Goal: Task Accomplishment & Management: Manage account settings

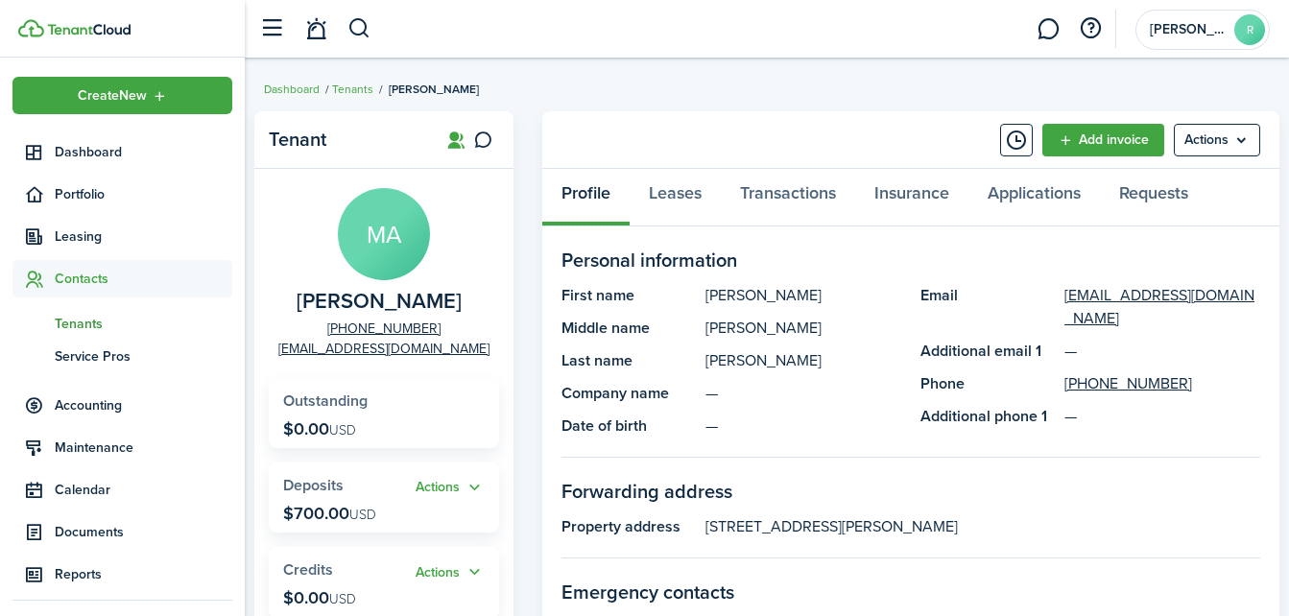
scroll to position [44, 0]
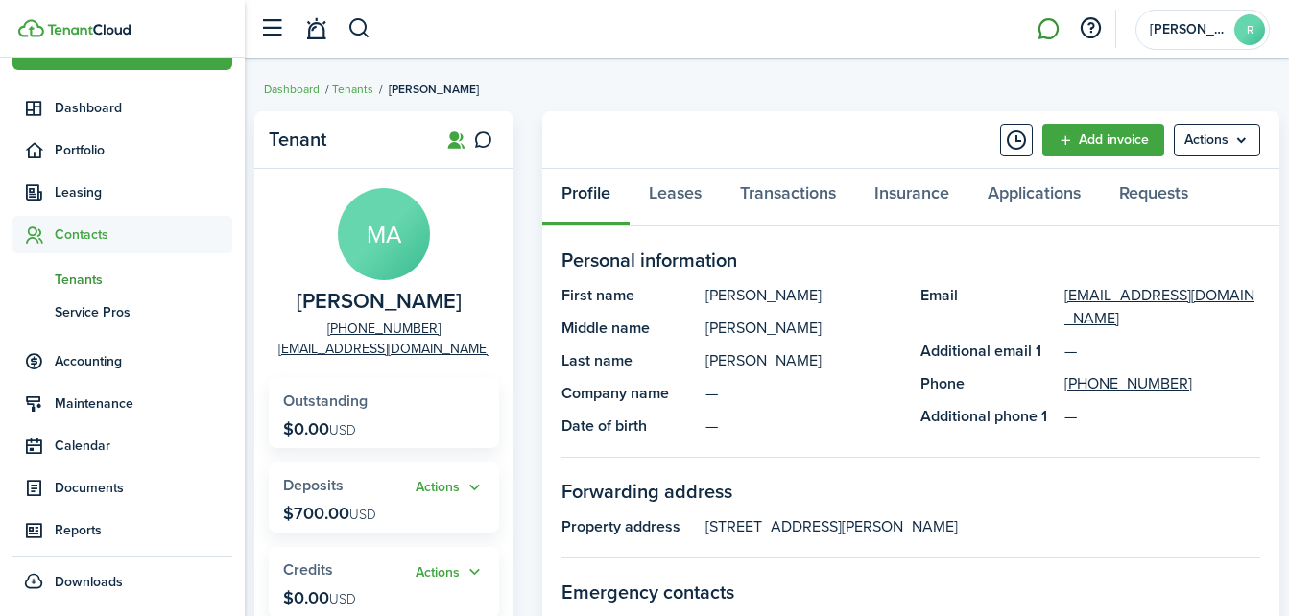
click at [1040, 38] on link at bounding box center [1048, 29] width 36 height 49
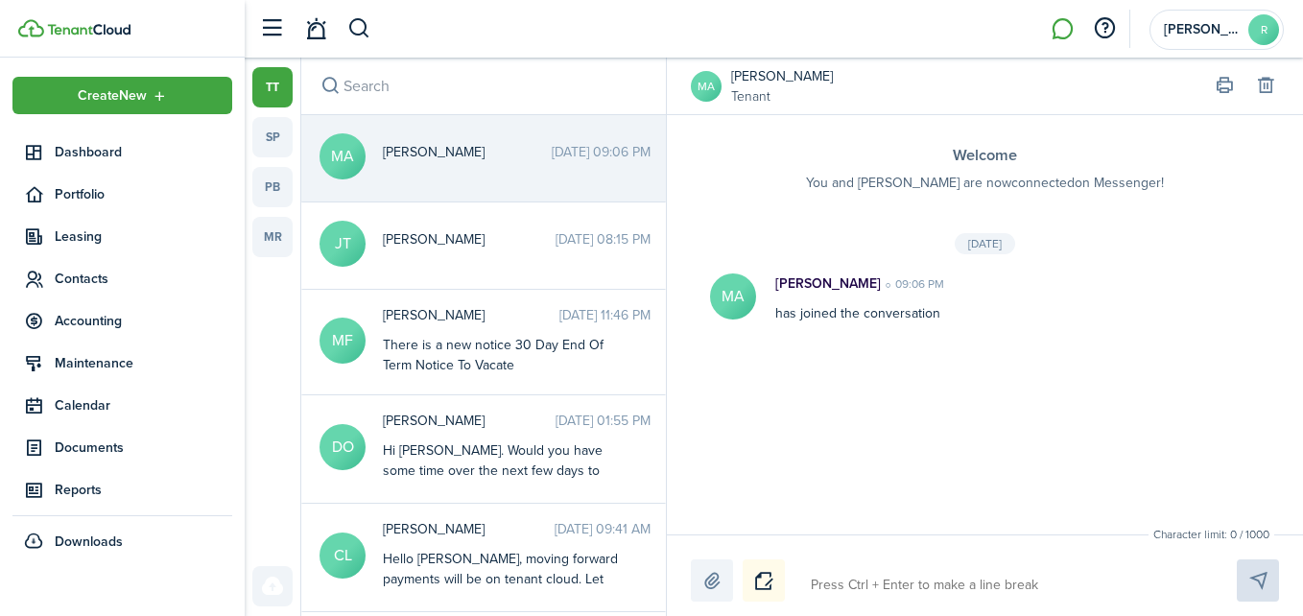
click at [847, 570] on textarea at bounding box center [1001, 585] width 394 height 33
type textarea "H"
type textarea "He"
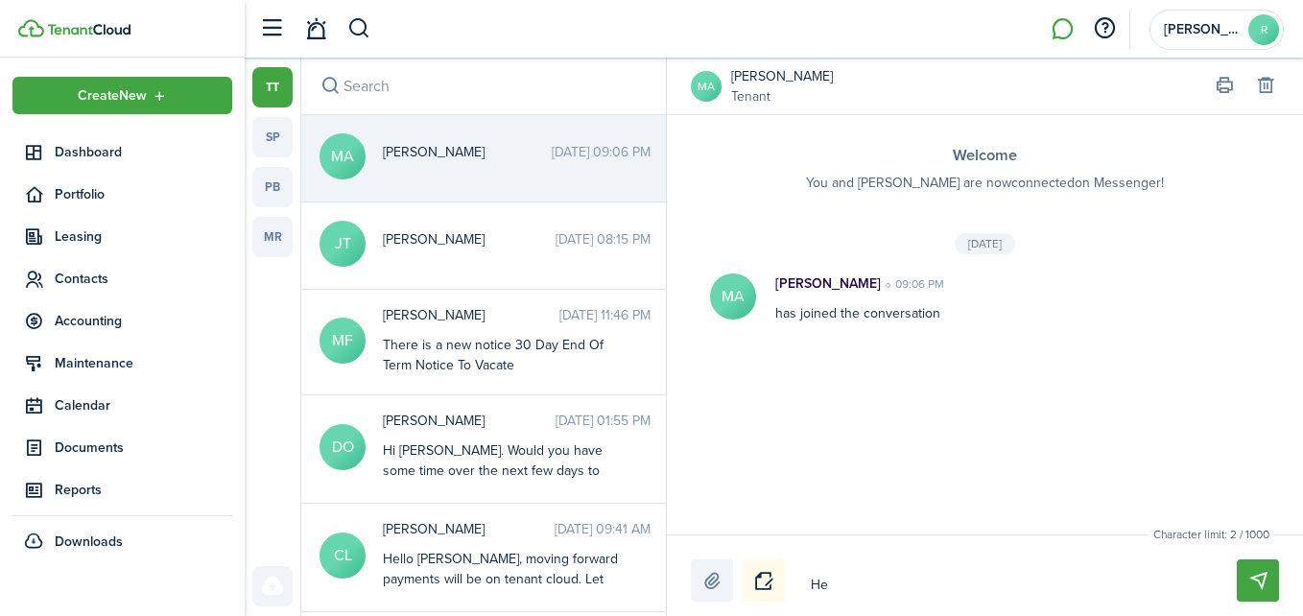
type textarea "Hel"
type textarea "Hell"
type textarea "Hello"
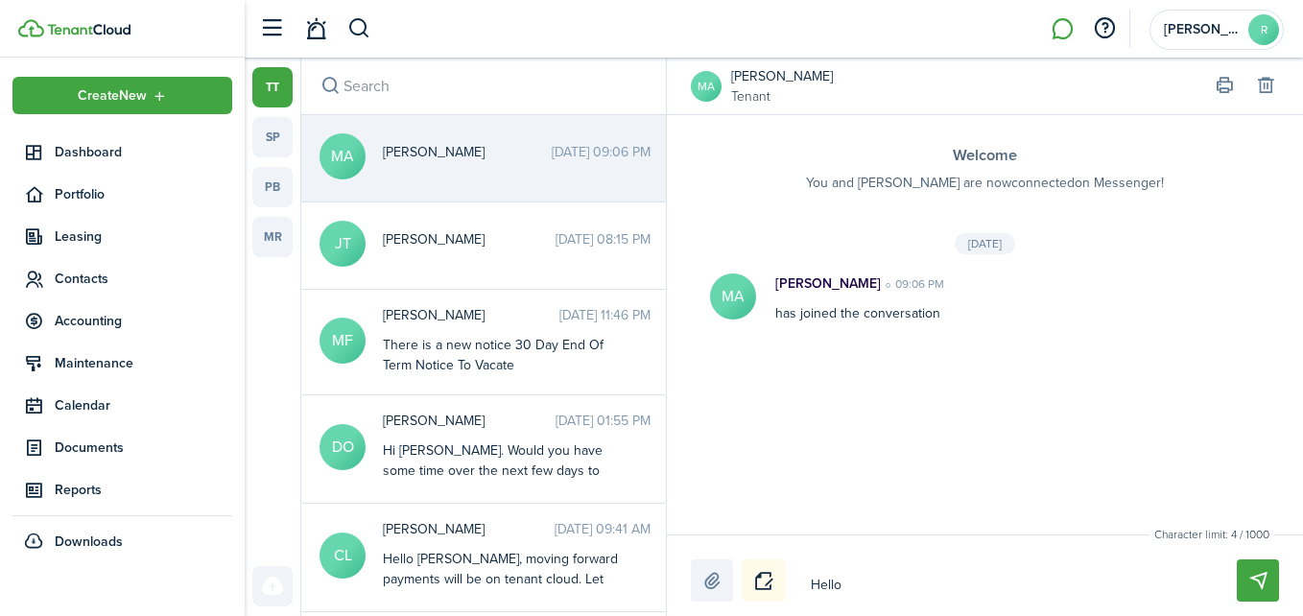
type textarea "Hello"
type textarea "Hello a"
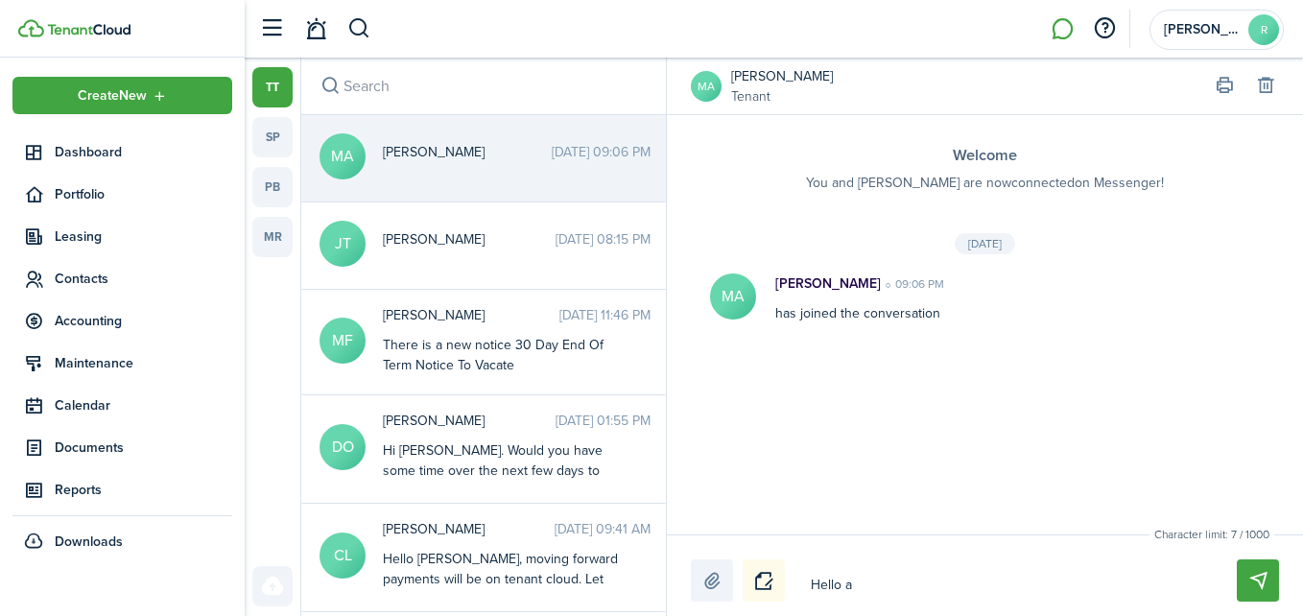
type textarea "Hello a"
type textarea "Hello a d"
type textarea "Hello a"
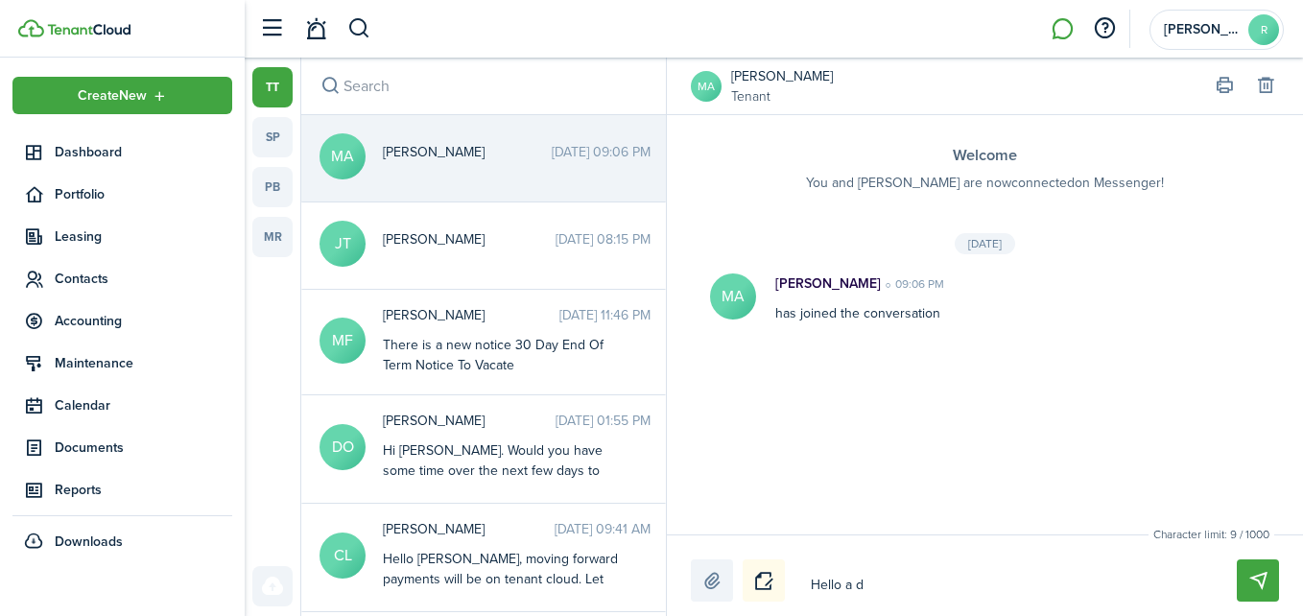
type textarea "Hello a"
type textarea "Hello"
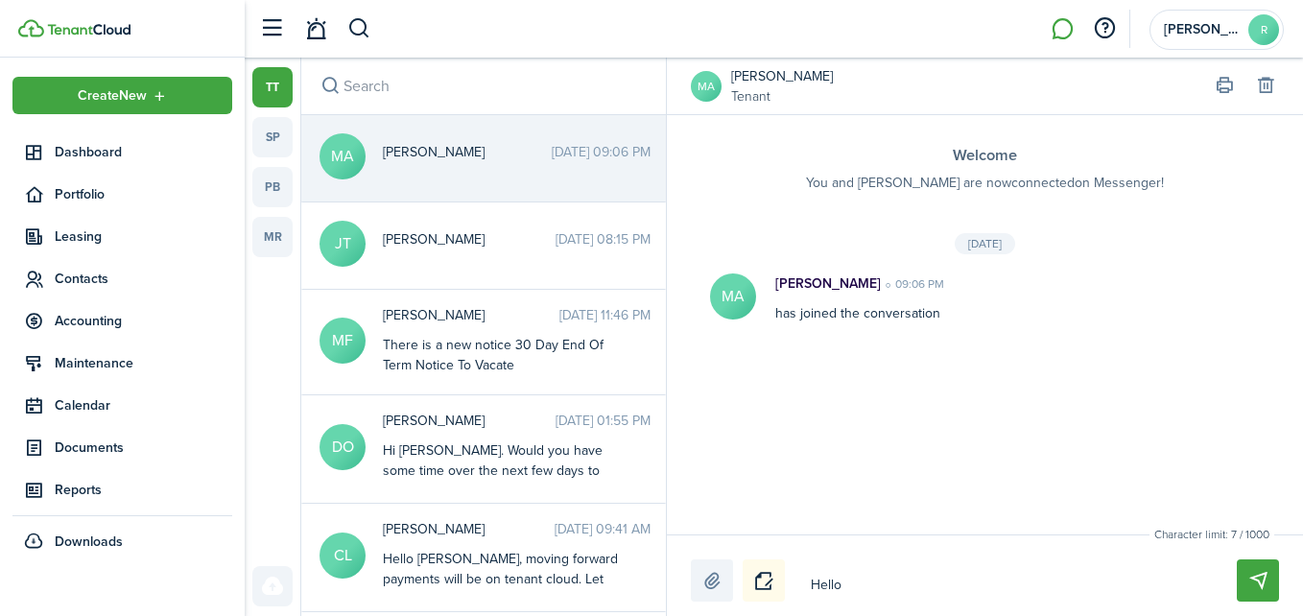
type textarea "Hello"
type textarea "Hell"
type textarea "Hel"
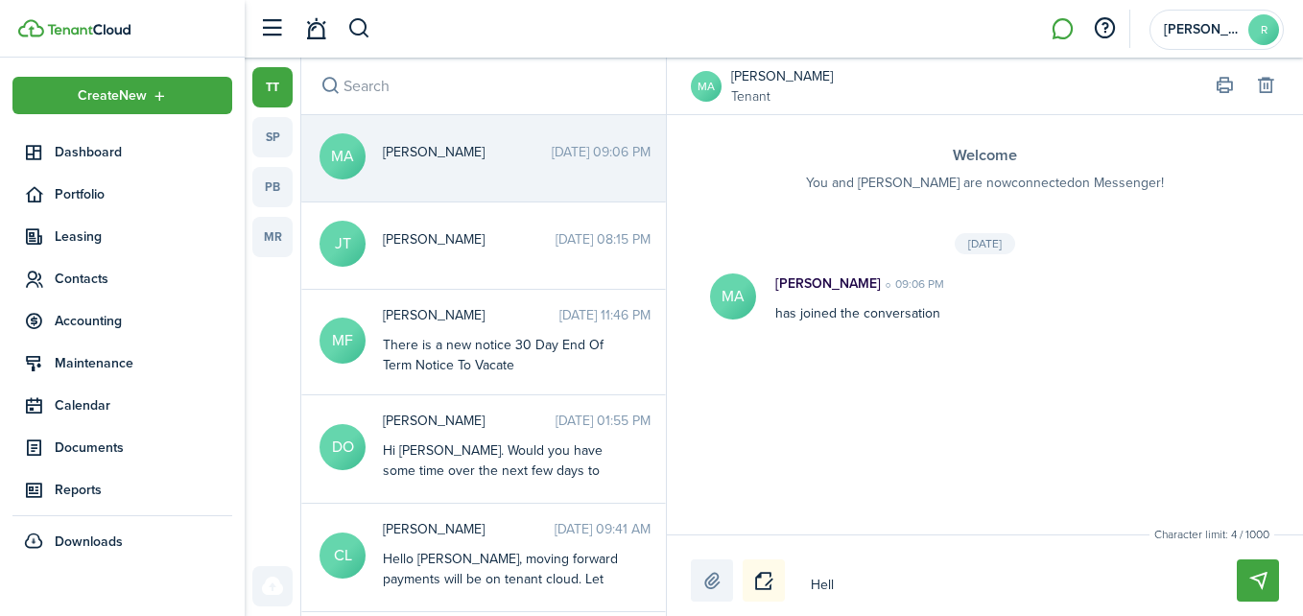
type textarea "Hel"
type textarea "He"
type textarea "H"
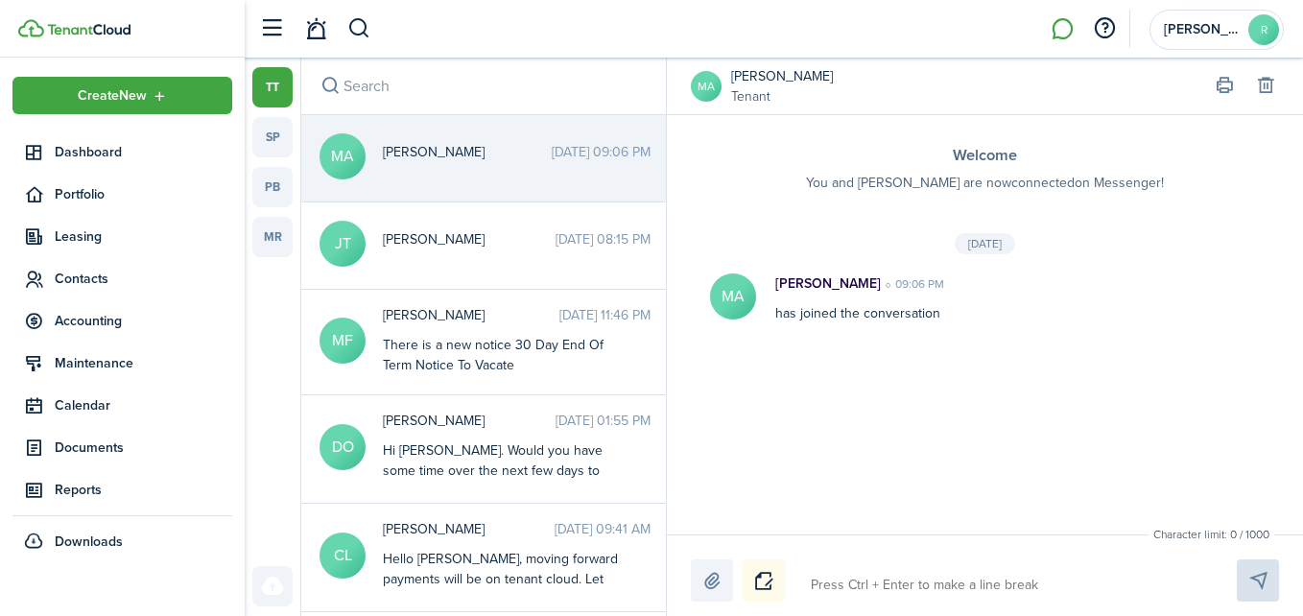
type textarea "G"
type textarea "Go"
type textarea "Goo"
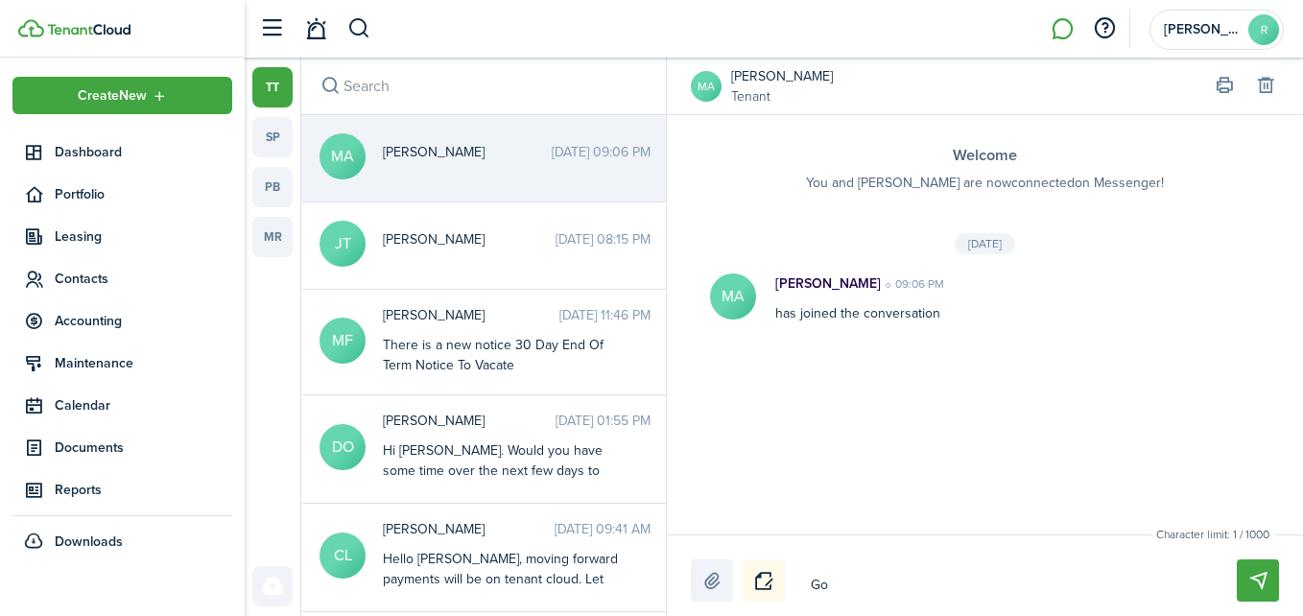
type textarea "Goo"
type textarea "Good"
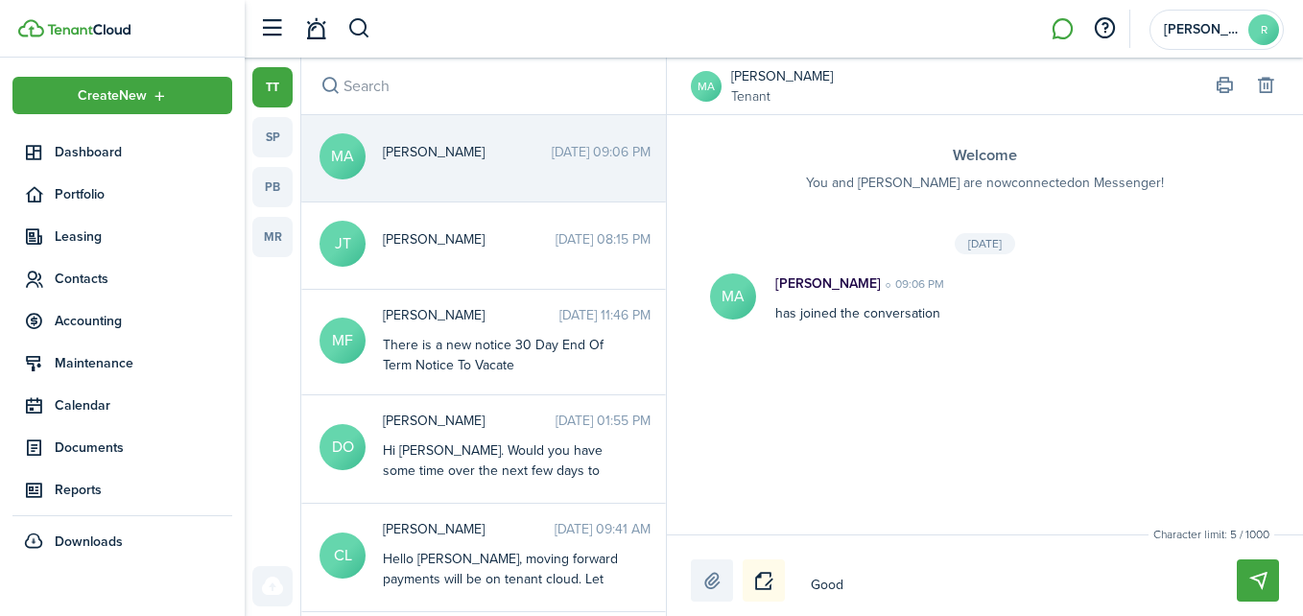
type textarea "Good D"
type textarea "Good Da"
type textarea "Good Day"
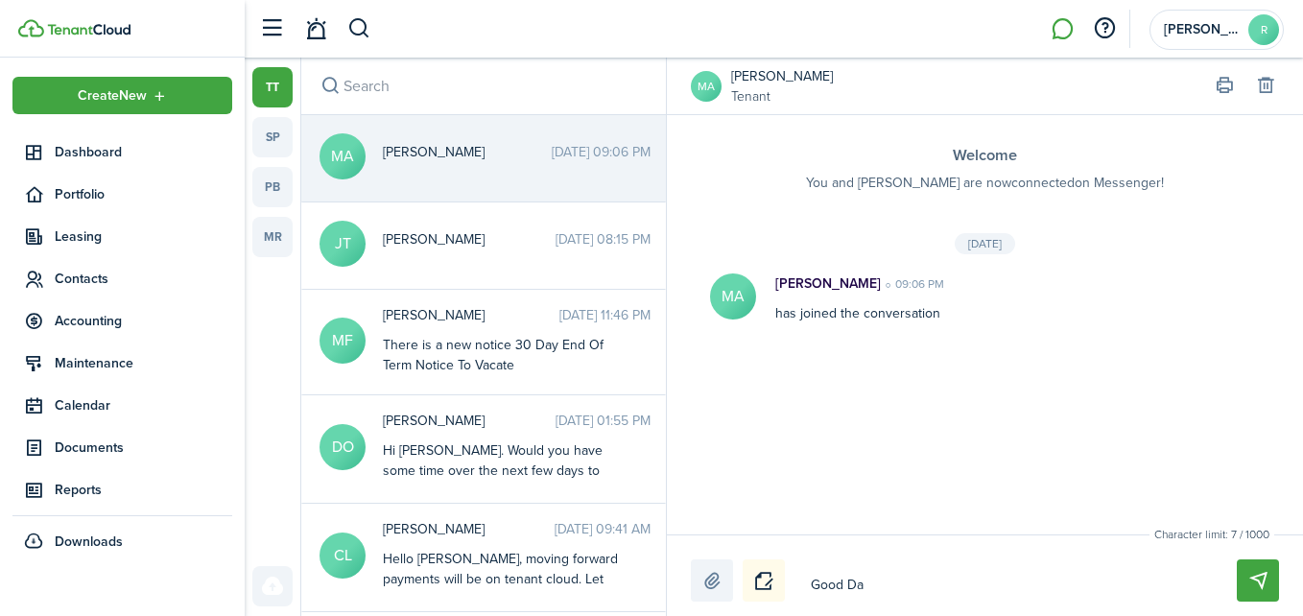
type textarea "Good Day"
type textarea "Good Day M"
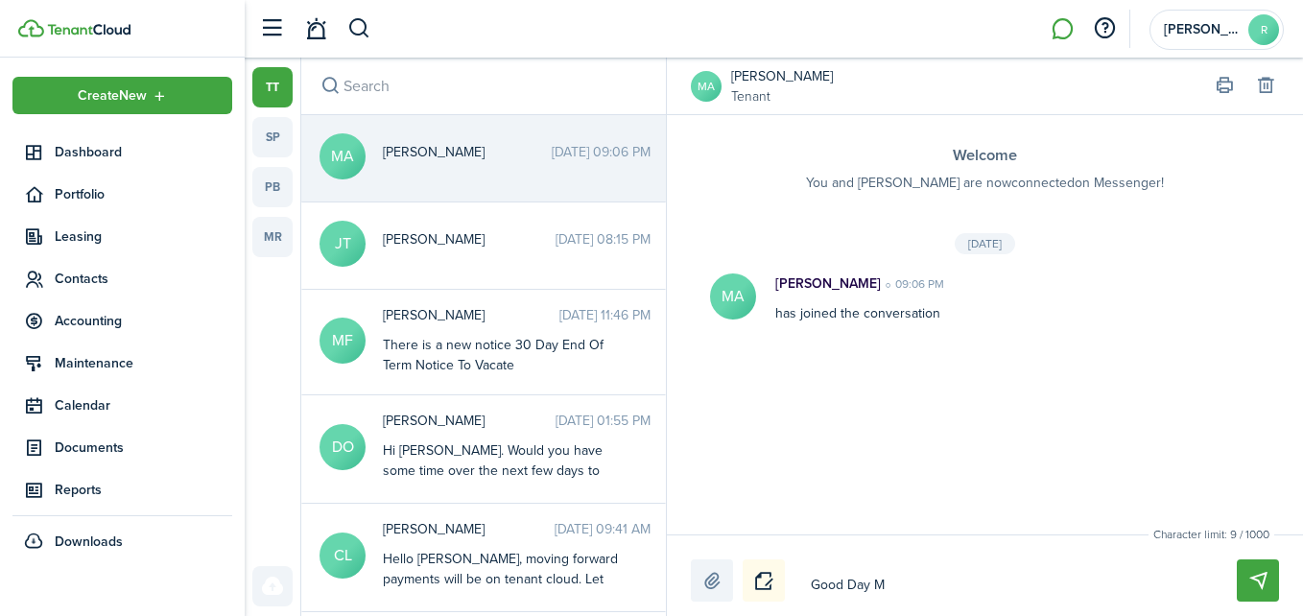
type textarea "Good Day Mi"
type textarea "Good Day Mir"
type textarea "Good Day Miri"
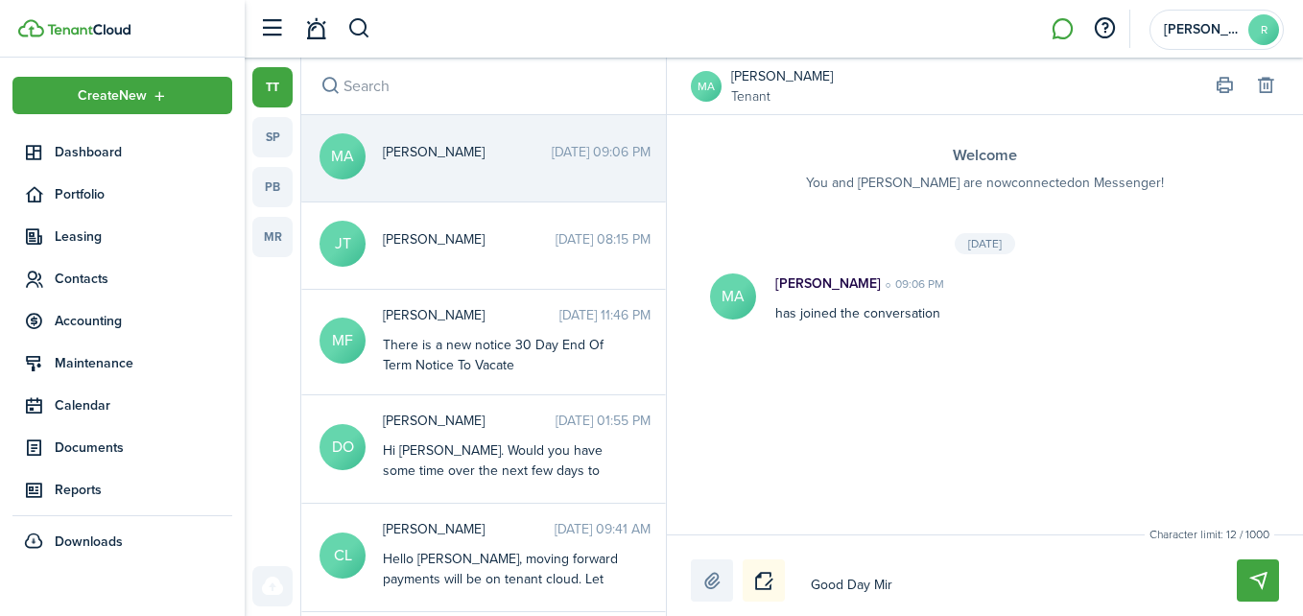
type textarea "Good Day Miri"
type textarea "Good Day Miria"
type textarea "Good Day [PERSON_NAME]"
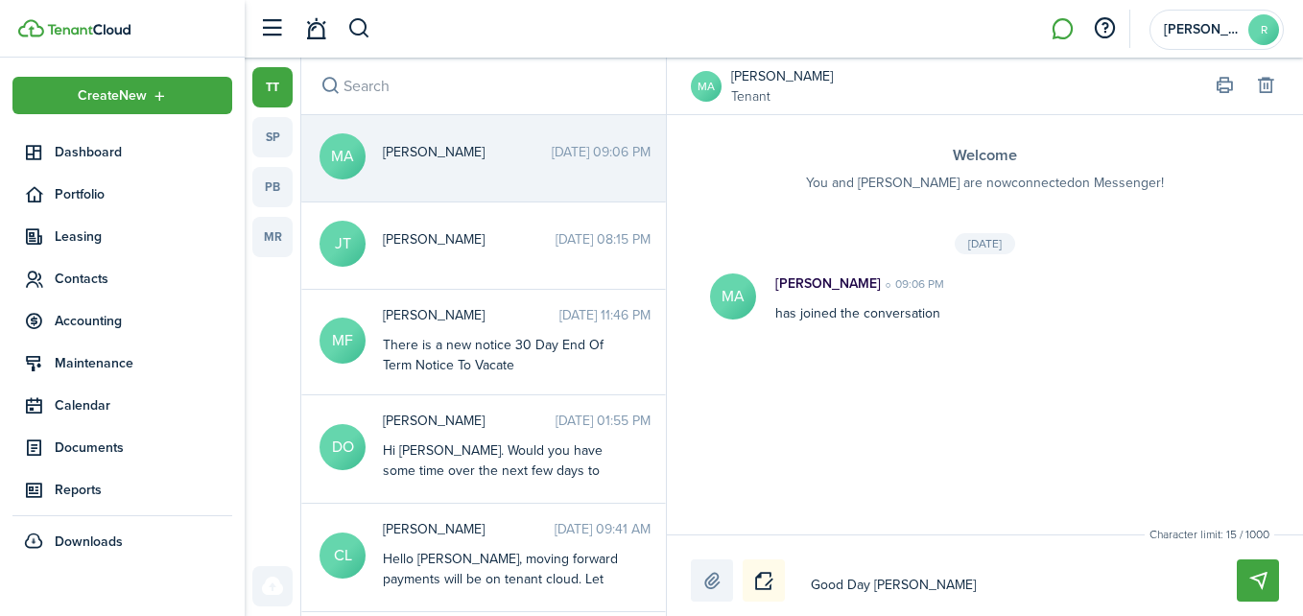
type textarea "Good Day [PERSON_NAME],"
type textarea "Good Day [PERSON_NAME], ,"
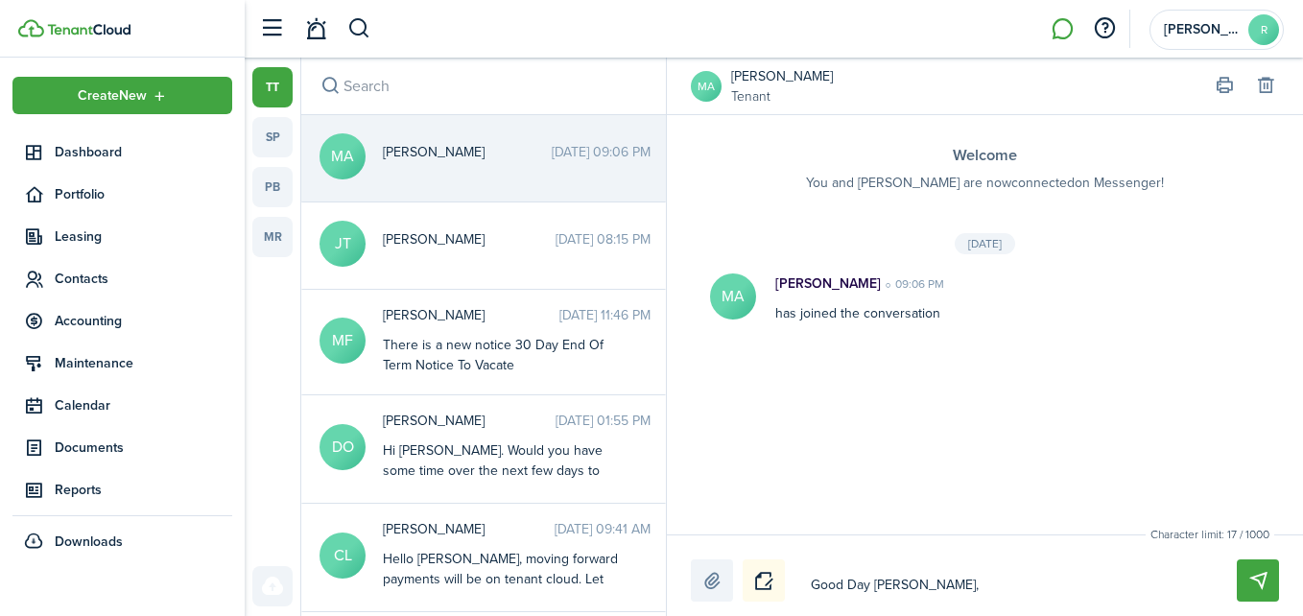
type textarea "Good Day [PERSON_NAME], ,"
type textarea "Good Day [PERSON_NAME],"
type textarea "Good Day [PERSON_NAME], m"
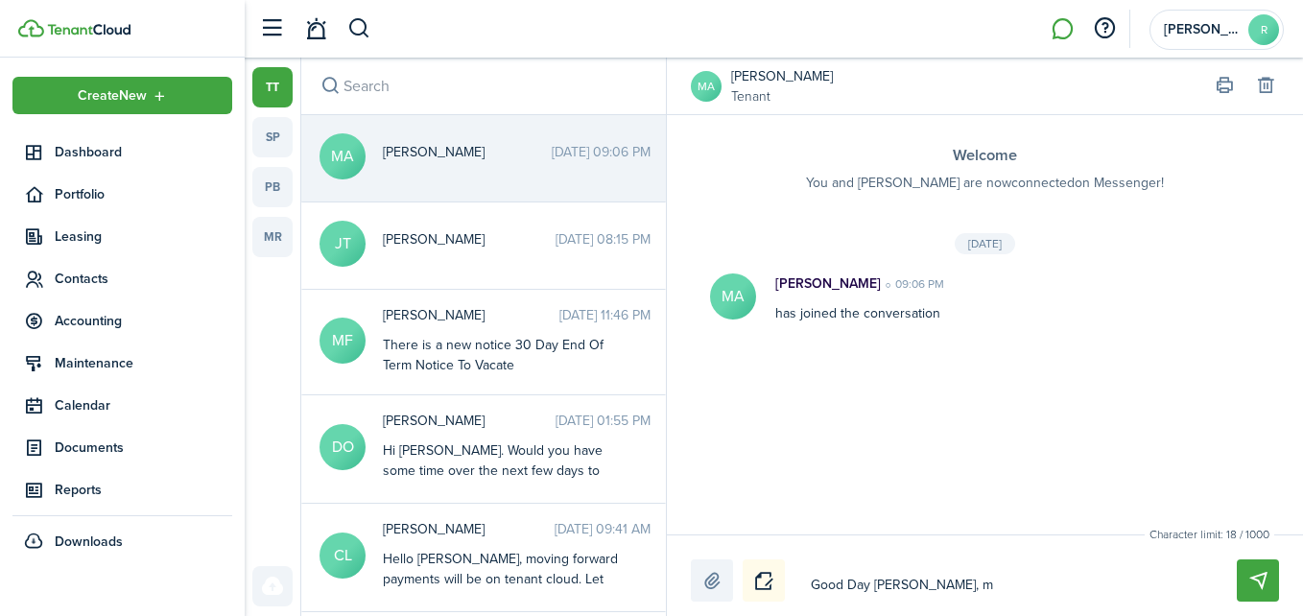
type textarea "Good Day [PERSON_NAME], my"
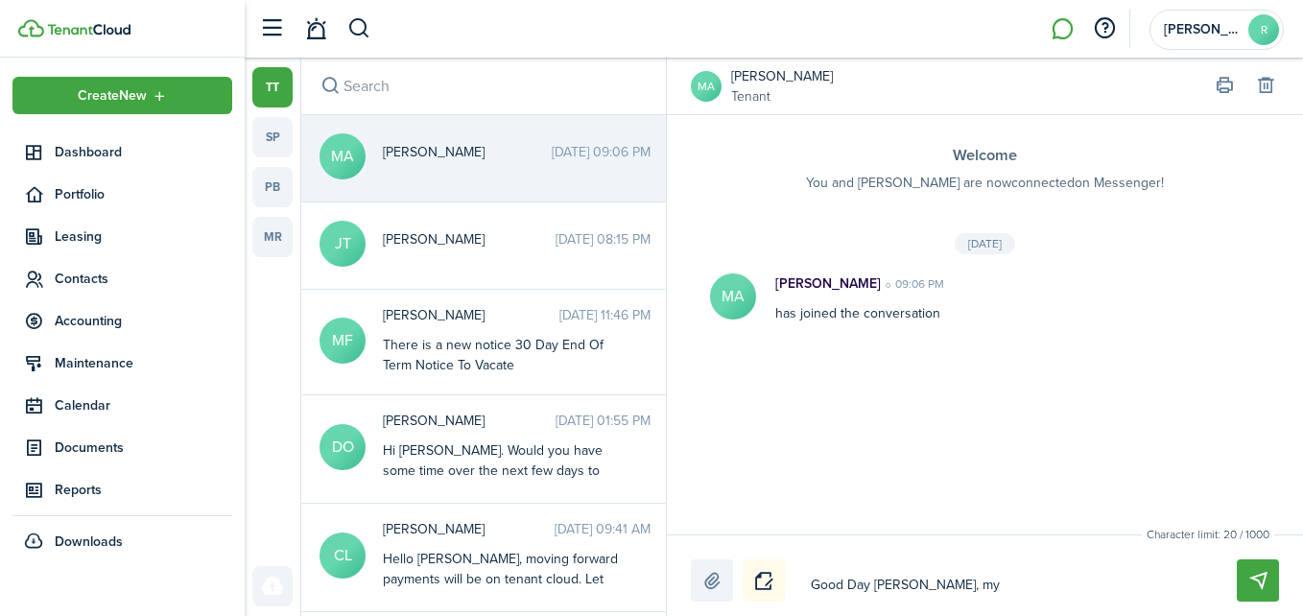
type textarea "Good Day [PERSON_NAME], my"
type textarea "Good Day [PERSON_NAME], m"
type textarea "Good Day [PERSON_NAME],"
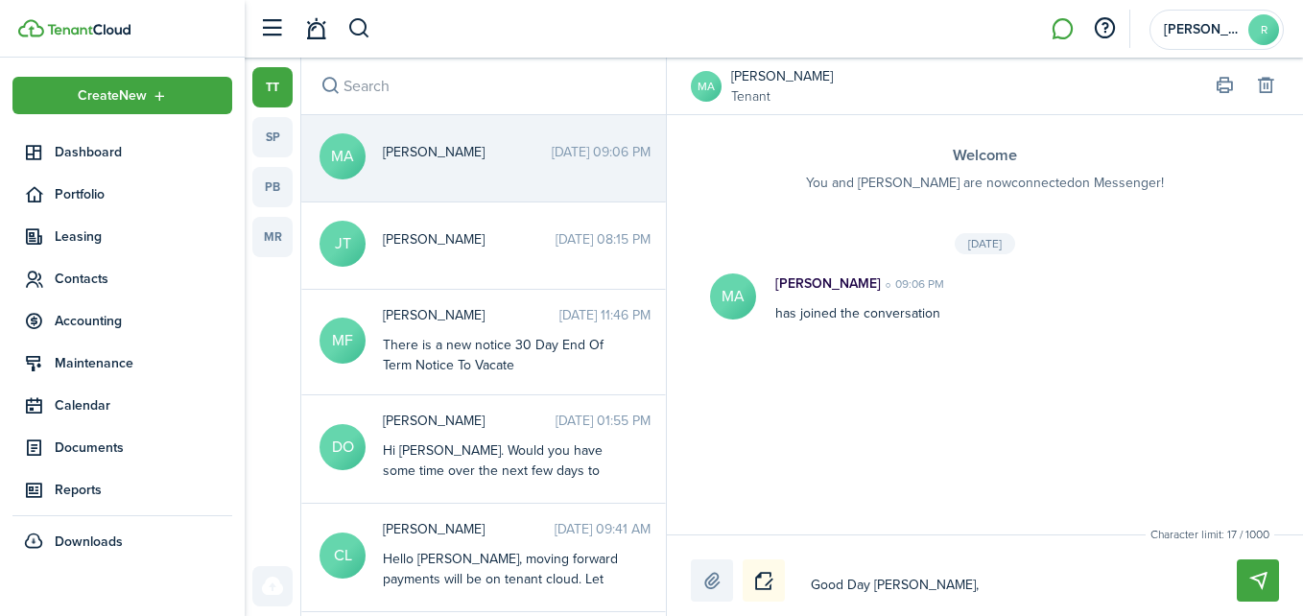
type textarea "Good Day [PERSON_NAME], m"
type textarea "Good Day [PERSON_NAME], my"
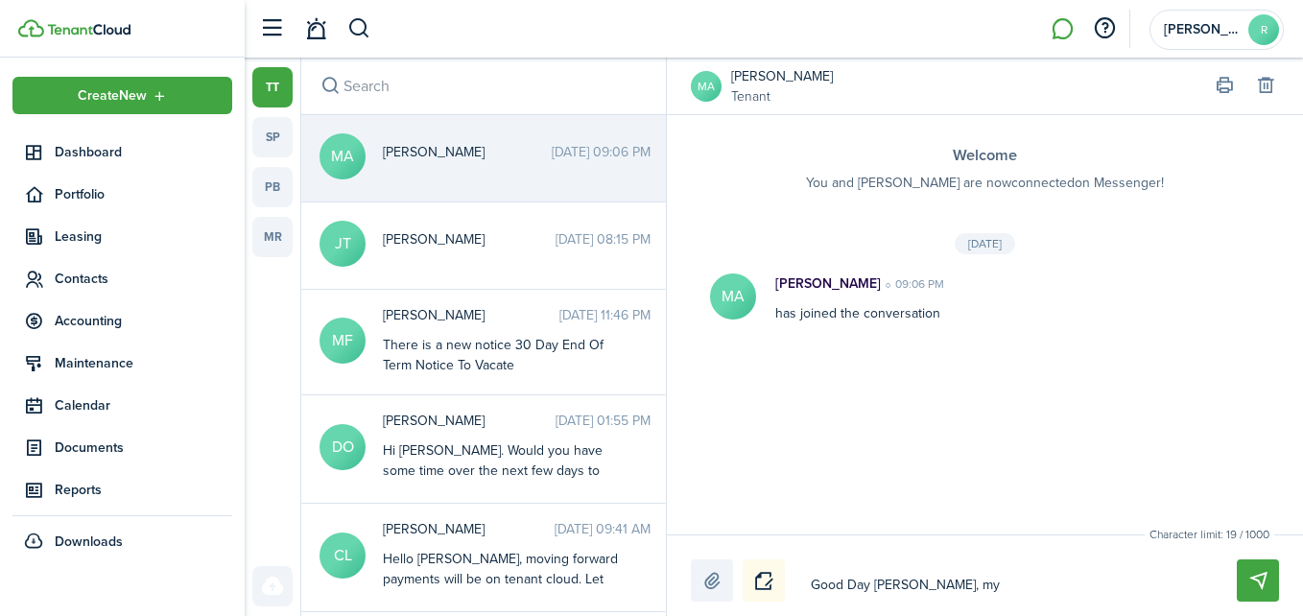
type textarea "Good Day [PERSON_NAME], my"
type textarea "Good Day [PERSON_NAME], my a"
type textarea "Good Day [PERSON_NAME], my as"
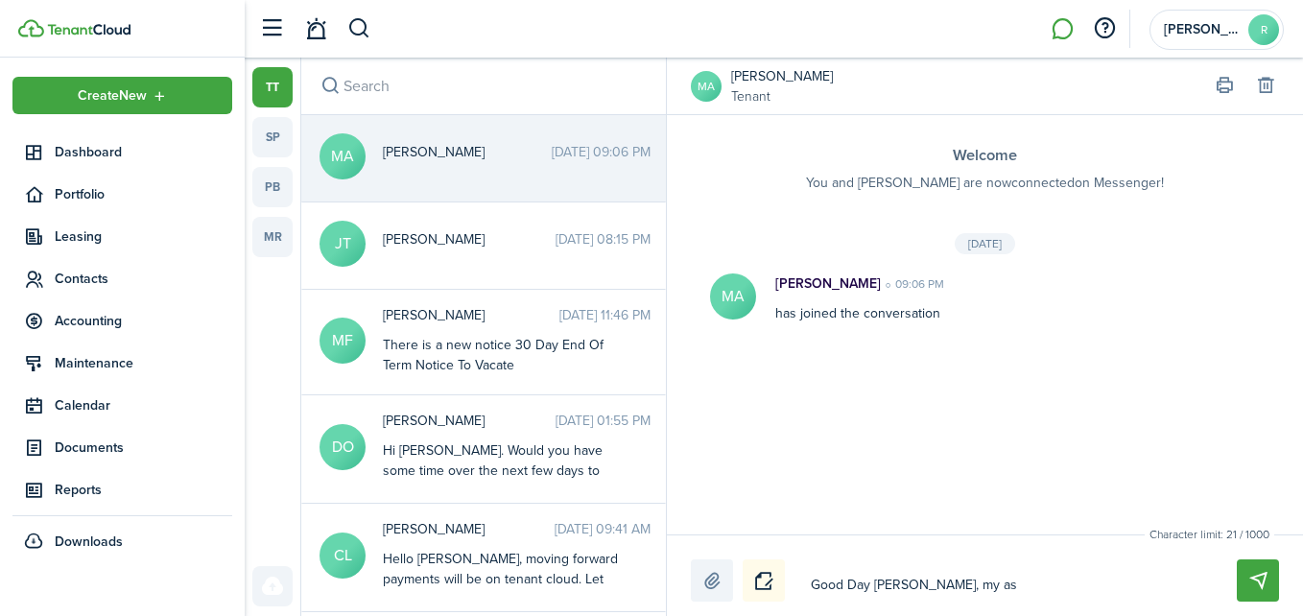
type textarea "Good Day [PERSON_NAME], my ass"
type textarea "Good Day [PERSON_NAME], my assi"
type textarea "Good Day [PERSON_NAME], my assis"
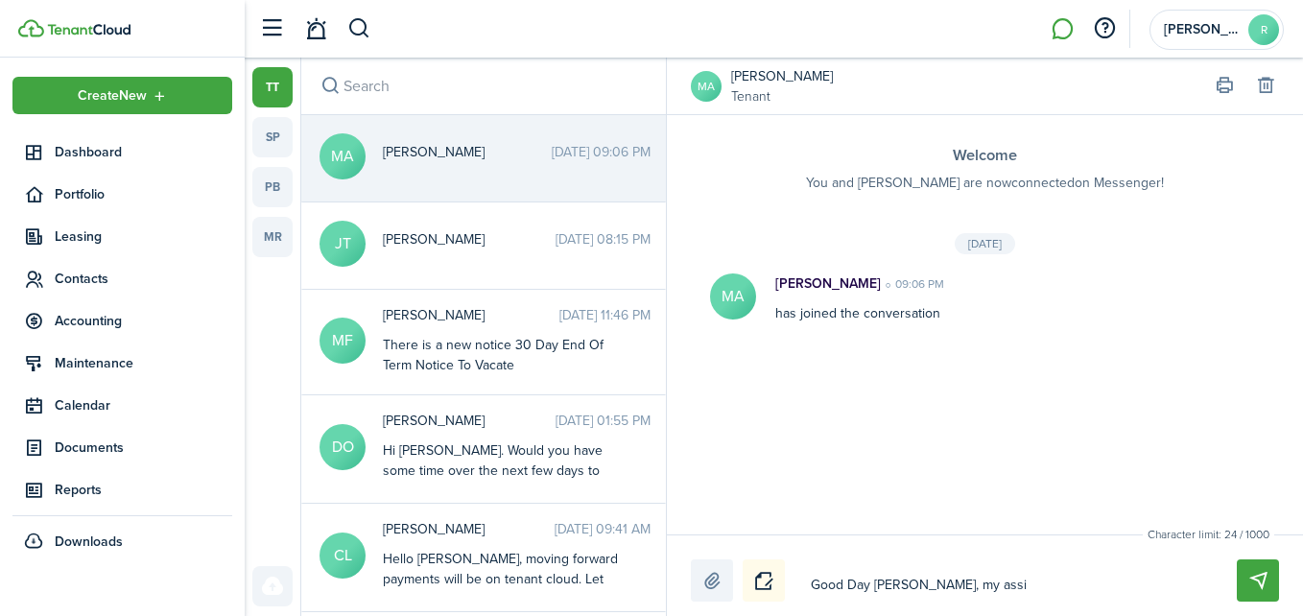
type textarea "Good Day [PERSON_NAME], my assis"
type textarea "Good Day [PERSON_NAME], my assist"
type textarea "Good Day [PERSON_NAME], my assista"
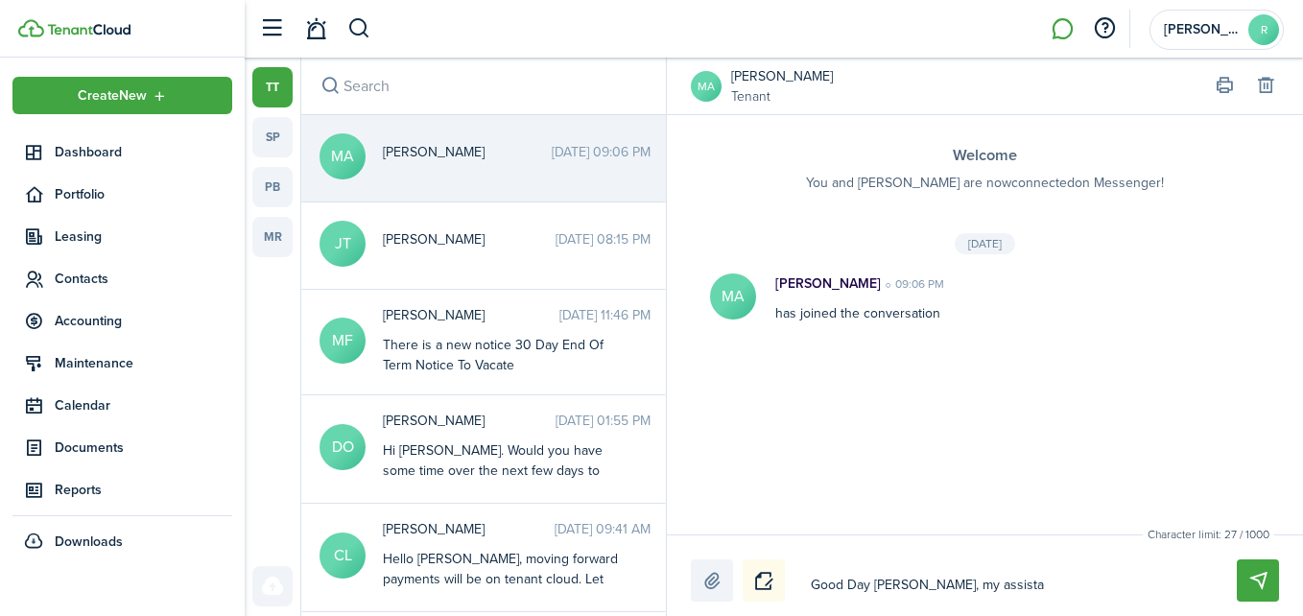
type textarea "Good Day [PERSON_NAME], my assistan"
type textarea "Good Day [PERSON_NAME], my assistant"
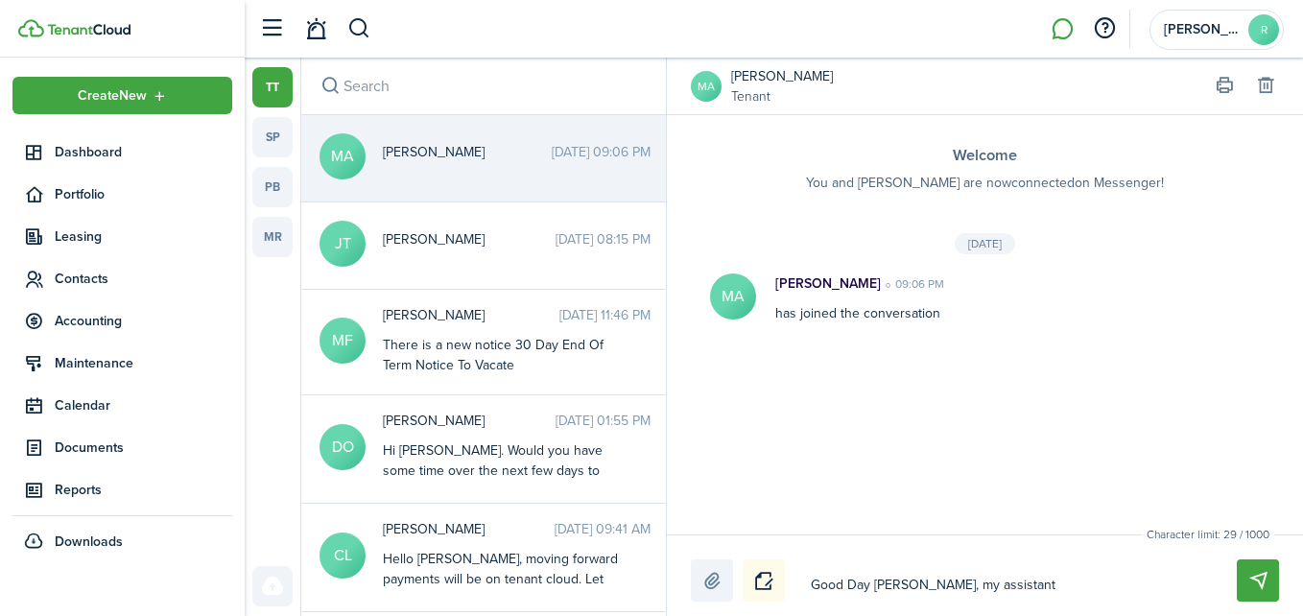
type textarea "Good Day [PERSON_NAME], my assistant"
type textarea "Good Day [PERSON_NAME], my assistant e"
type textarea "Good Day [PERSON_NAME], my assistant em"
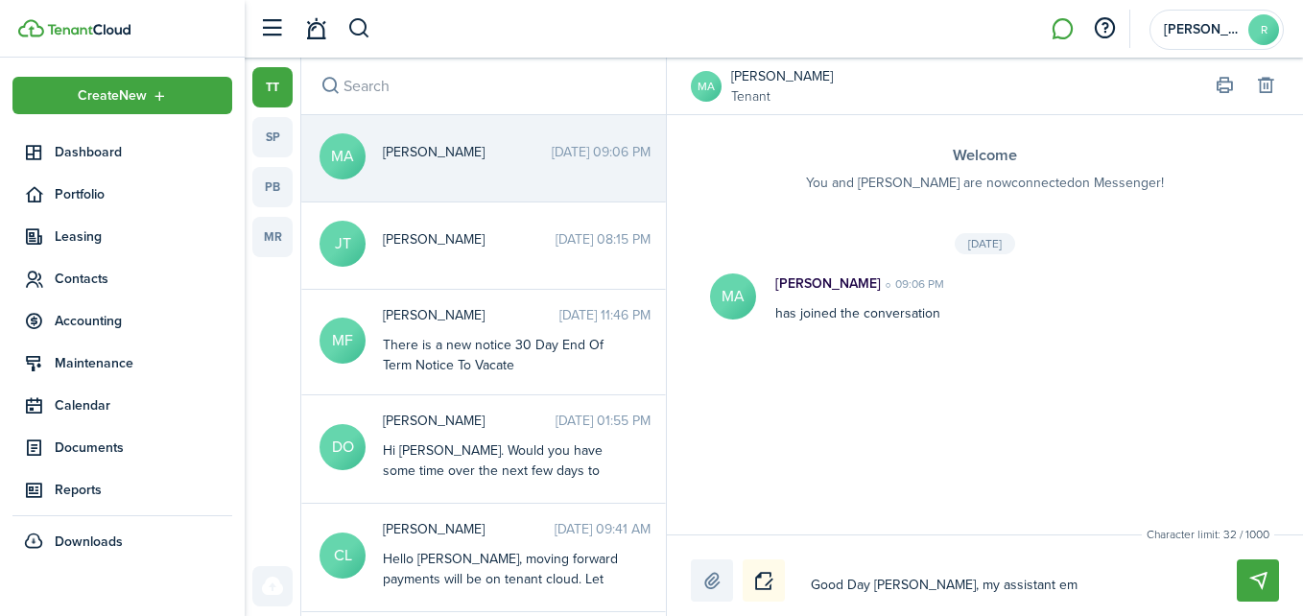
type textarea "Good Day [PERSON_NAME], my assistant ema"
type textarea "Good Day [PERSON_NAME], my assistant emai"
type textarea "Good Day [PERSON_NAME], my assistant email"
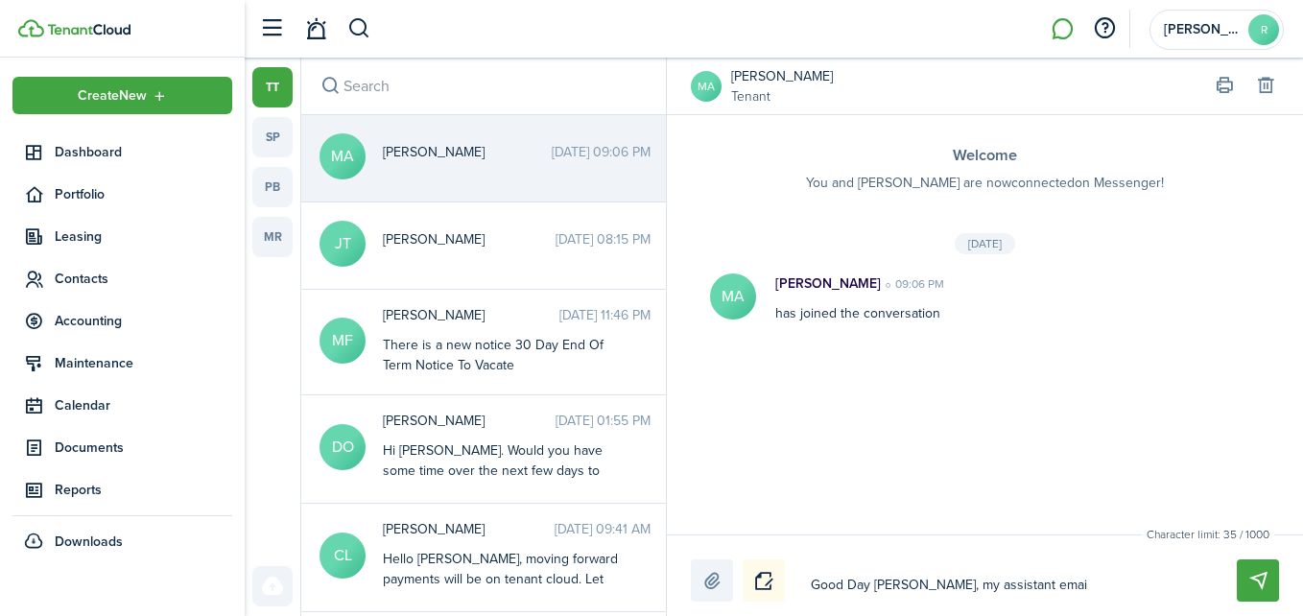
type textarea "Good Day [PERSON_NAME], my assistant email"
type textarea "Good Day [PERSON_NAME], my assistant emaile"
type textarea "Good Day [PERSON_NAME], my assistant emailed"
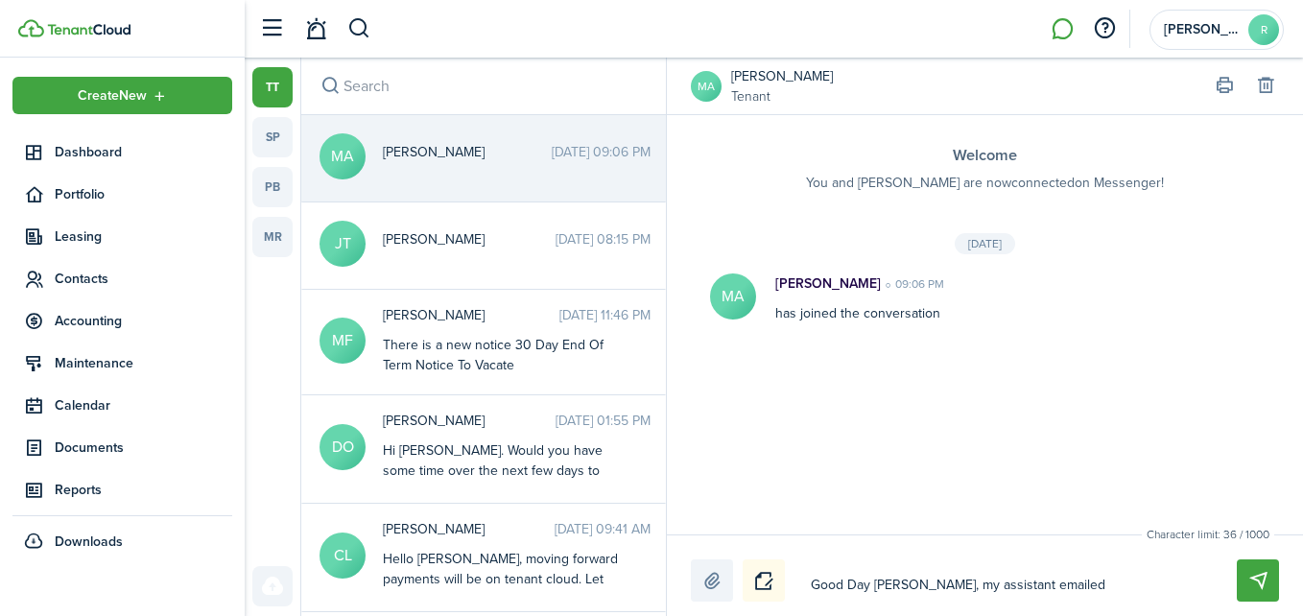
type textarea "Good Day [PERSON_NAME], my assistant emailed"
type textarea "Good Day [PERSON_NAME], my assistant emailed y"
type textarea "Good Day [PERSON_NAME], my assistant emailed yo"
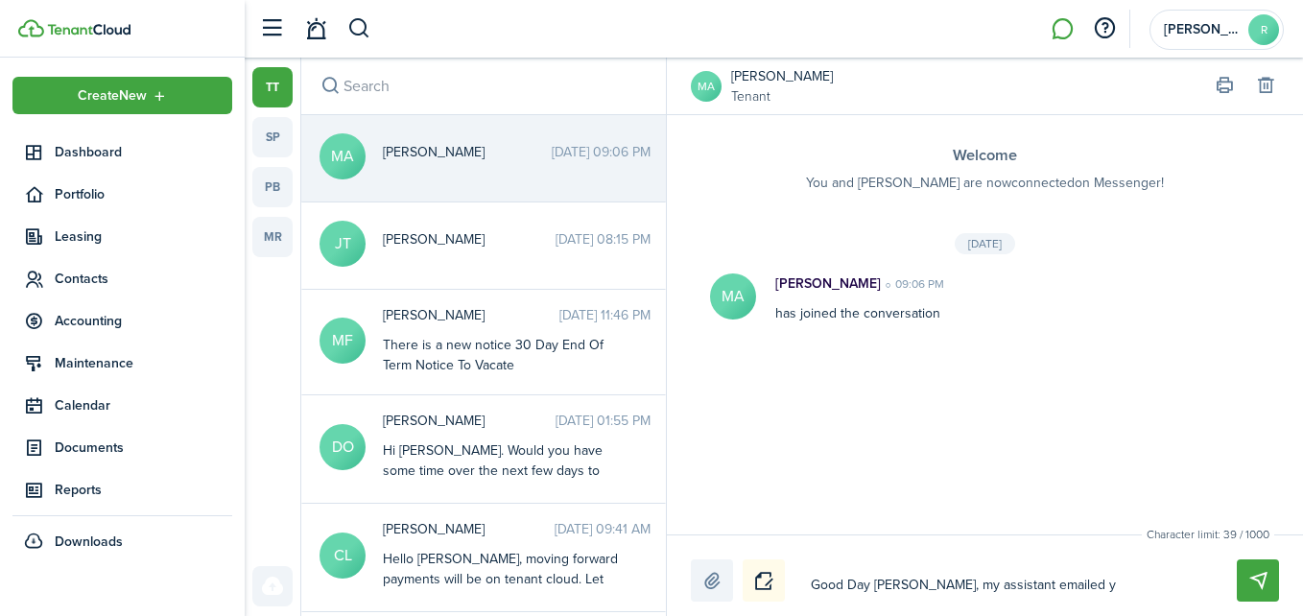
type textarea "Good Day [PERSON_NAME], my assistant emailed yo"
type textarea "Good Day [PERSON_NAME], my assistant emailed you"
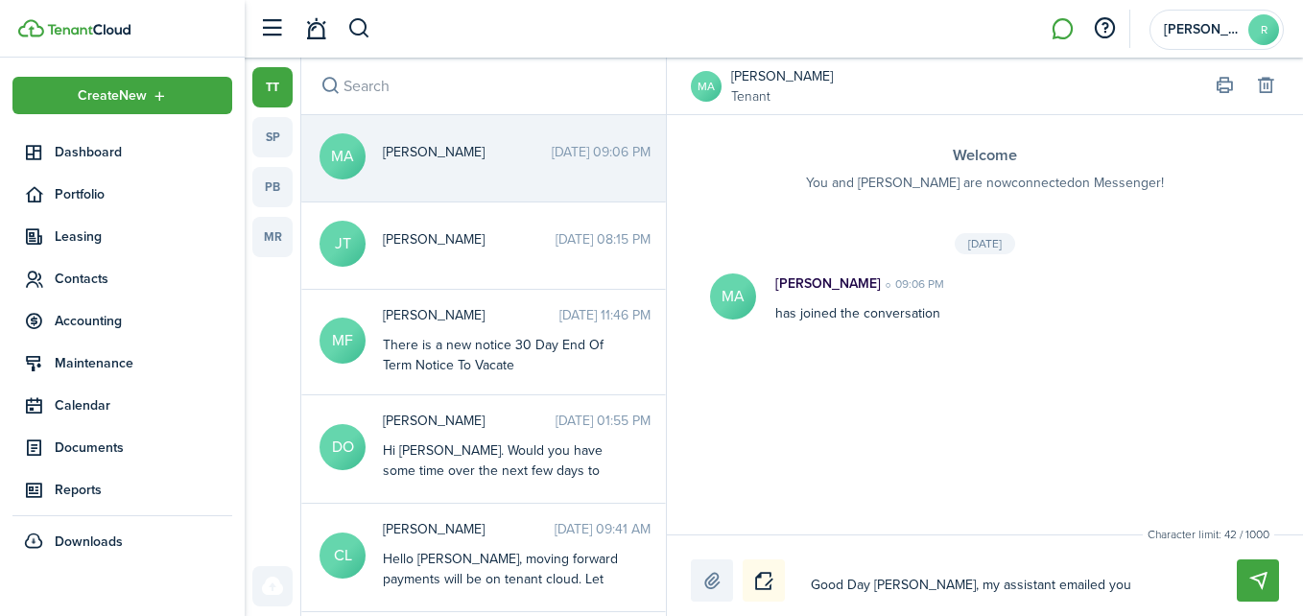
type textarea "Good Day [PERSON_NAME], my assistant emailed you a"
type textarea "Good Day [PERSON_NAME], my assistant emailed you a c"
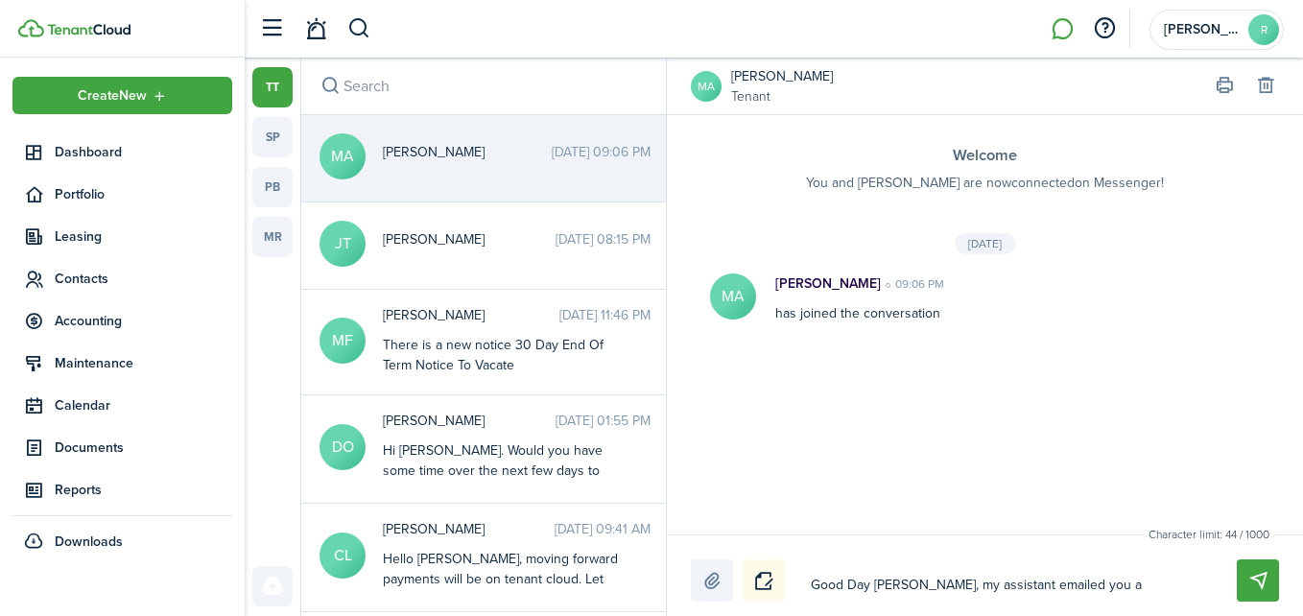
type textarea "Good Day [PERSON_NAME], my assistant emailed you a c"
type textarea "Good Day [PERSON_NAME], my assistant emailed you a co"
type textarea "Good Day [PERSON_NAME], my assistant emailed you a cop"
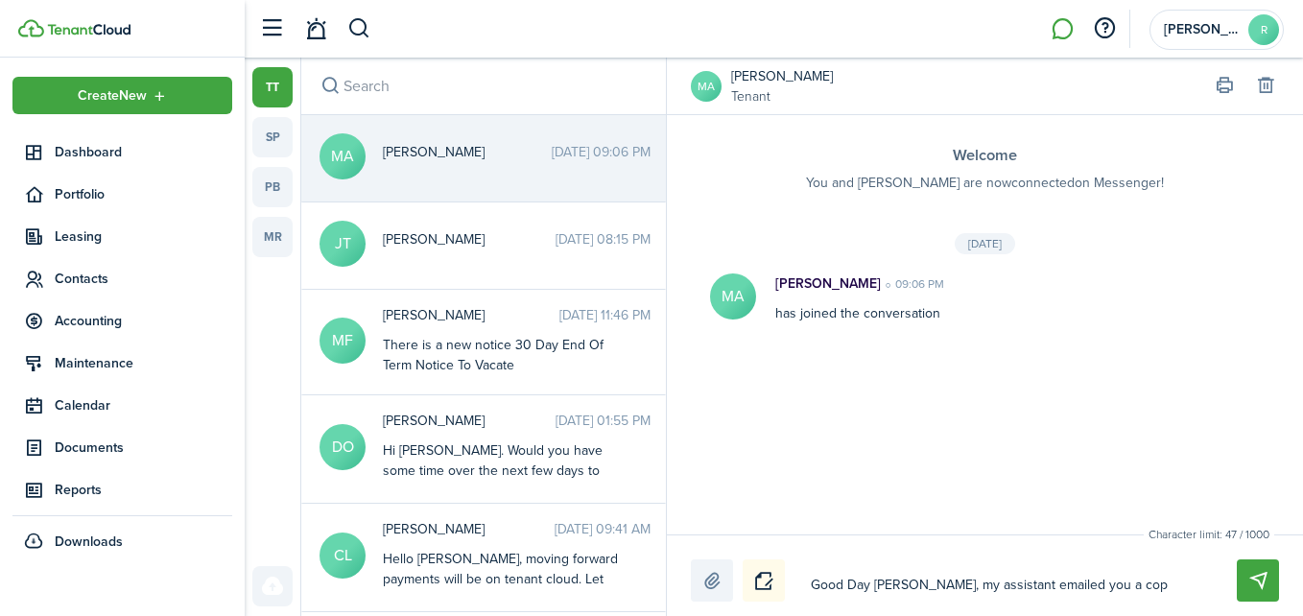
type textarea "Good Day [PERSON_NAME], my assistant emailed you a copy"
type textarea "Good Day [PERSON_NAME], my assistant emailed you a copy o"
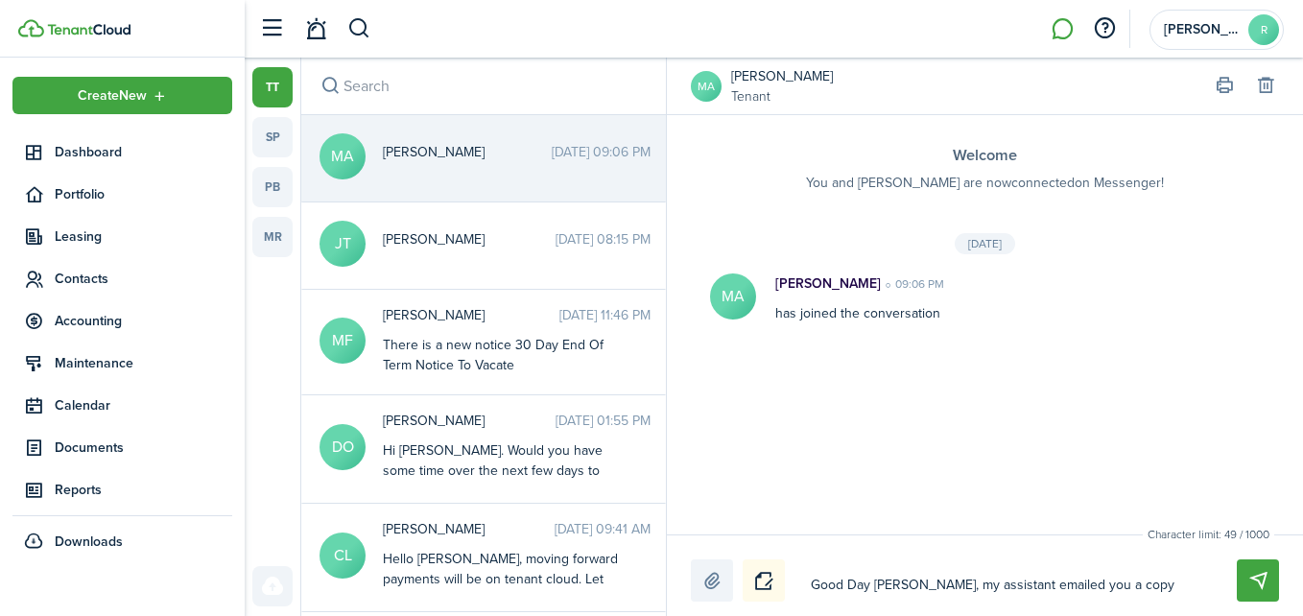
type textarea "Good Day [PERSON_NAME], my assistant emailed you a copy o"
type textarea "Good Day [PERSON_NAME], my assistant emailed you a copy of"
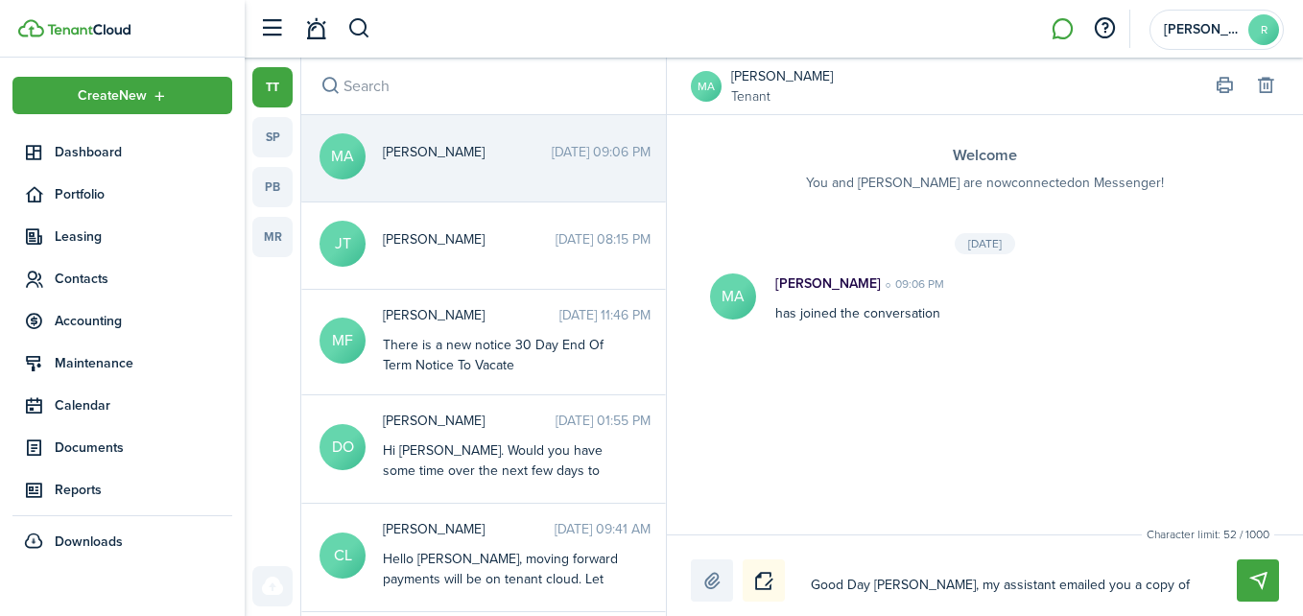
type textarea "Good Day [PERSON_NAME], my assistant emailed you a copy of y"
type textarea "Good Day [PERSON_NAME], my assistant emailed you a copy of yo"
type textarea "Good Day [PERSON_NAME], my assistant emailed you a copy of you"
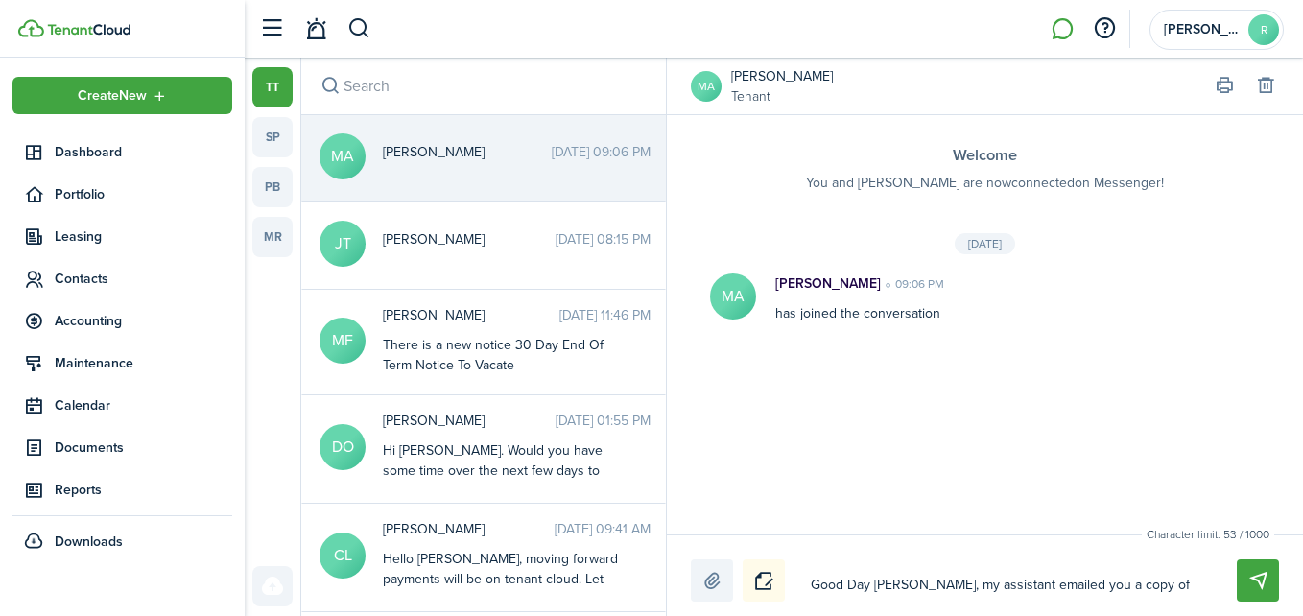
type textarea "Good Day [PERSON_NAME], my assistant emailed you a copy of you"
type textarea "Good Day [PERSON_NAME], my assistant emailed you a copy of your"
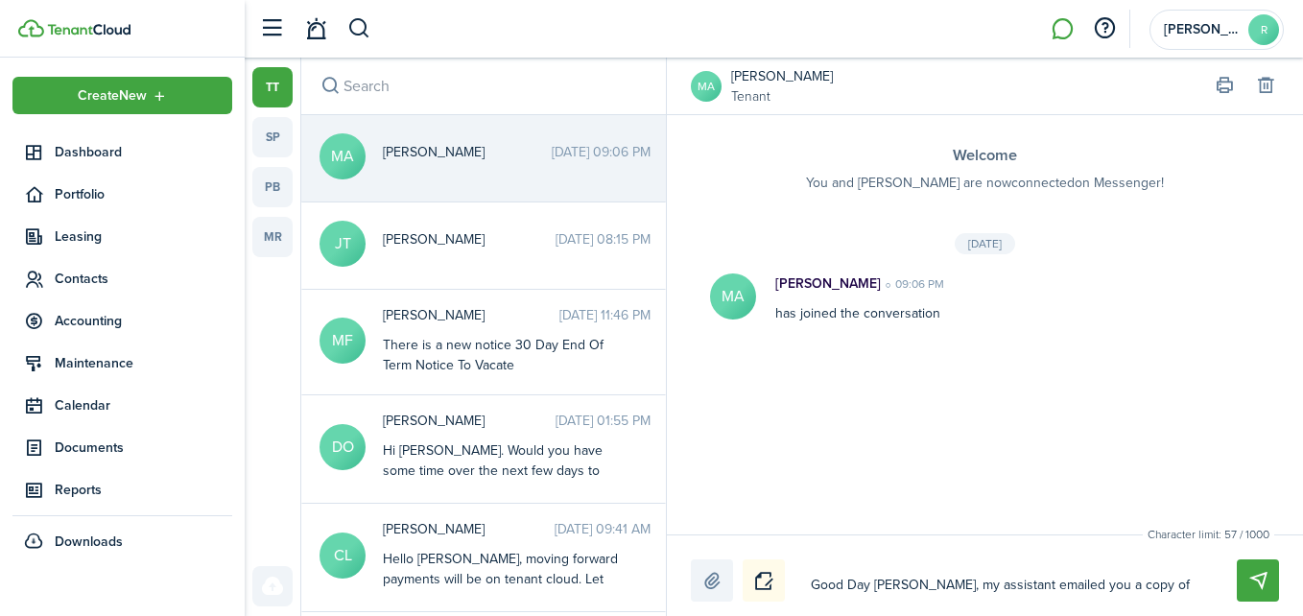
type textarea "Good Day [PERSON_NAME], my assistant emailed you a copy of your l"
type textarea "Good Day [PERSON_NAME], my assistant emailed you a copy of your le"
type textarea "Good Day [PERSON_NAME], my assistant emailed you a copy of your lea"
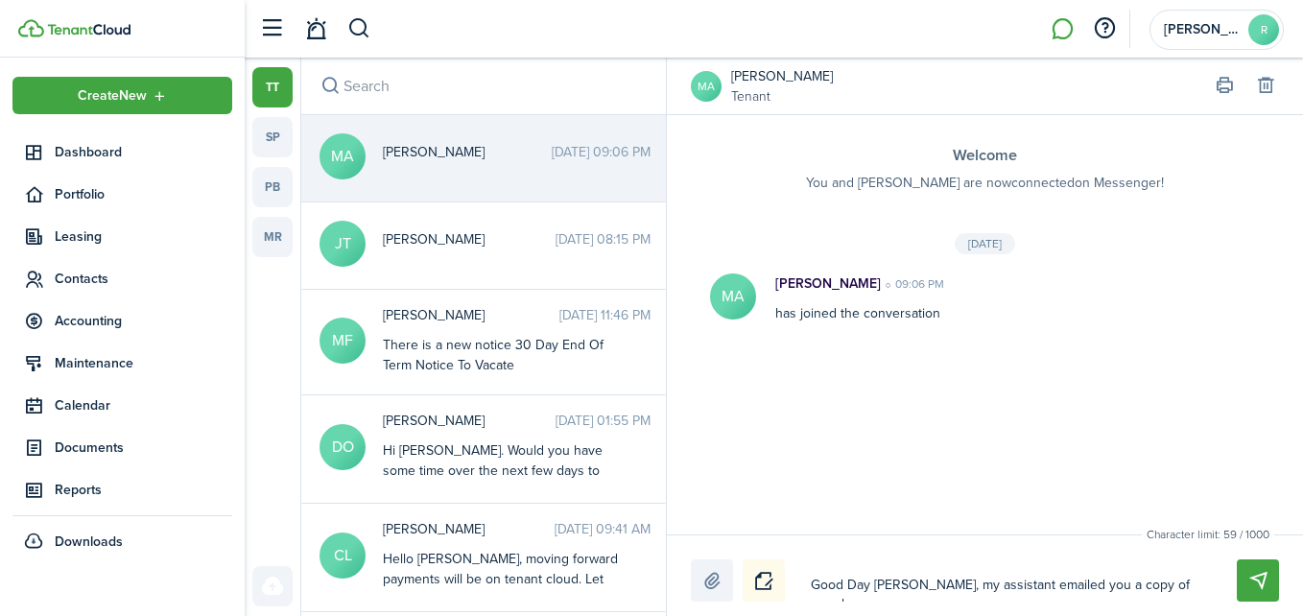
type textarea "Good Day [PERSON_NAME], my assistant emailed you a copy of your lea"
type textarea "Good Day [PERSON_NAME], my assistant emailed you a copy of your leas"
type textarea "Good Day [PERSON_NAME], my assistant emailed you a copy of your lease"
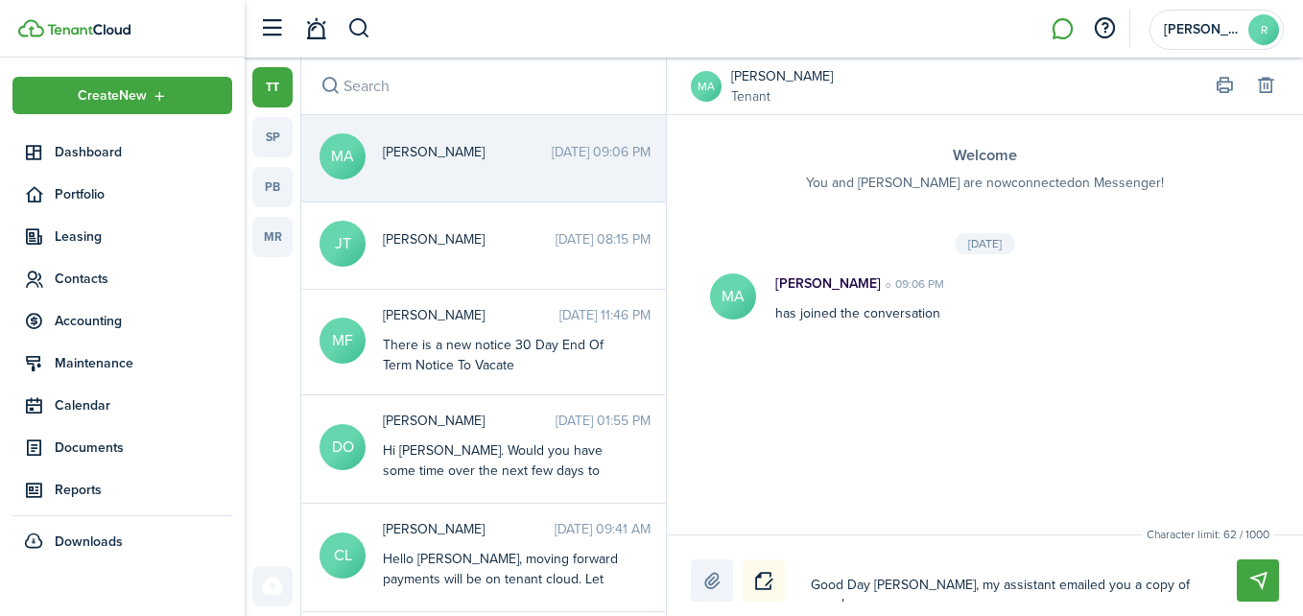
type textarea "Good Day [PERSON_NAME], my assistant emailed you a copy of your lease"
type textarea "Good Day [PERSON_NAME], my assistant emailed you a copy of your lease o"
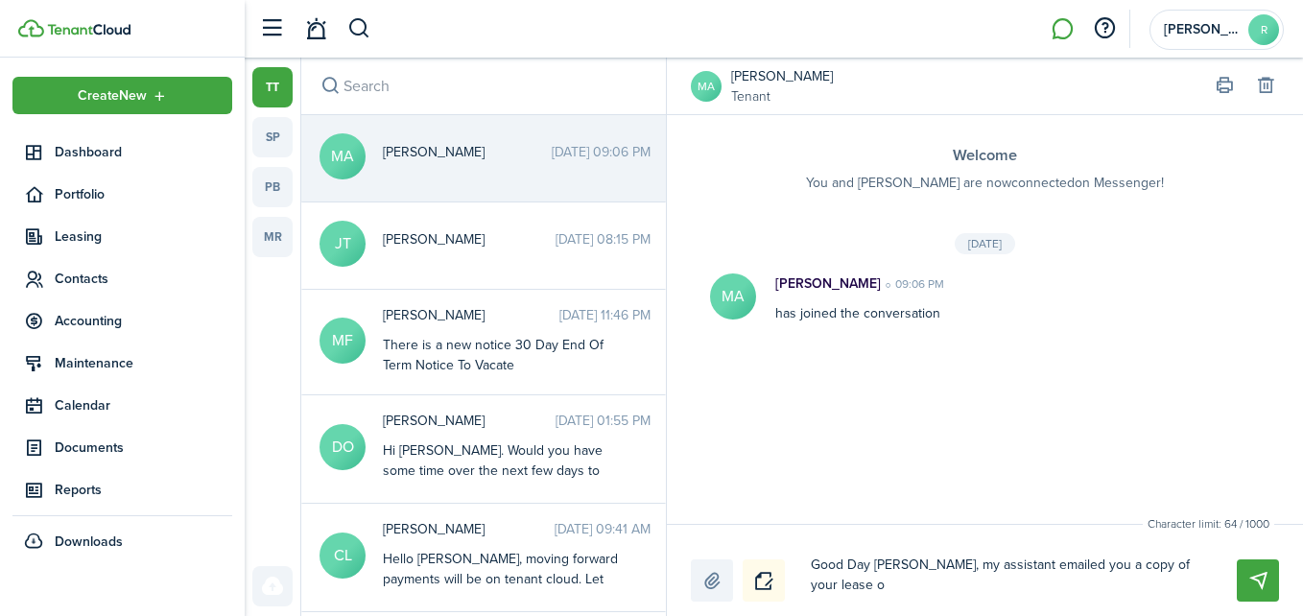
type textarea "Good Day [PERSON_NAME], my assistant emailed you a copy of your lease"
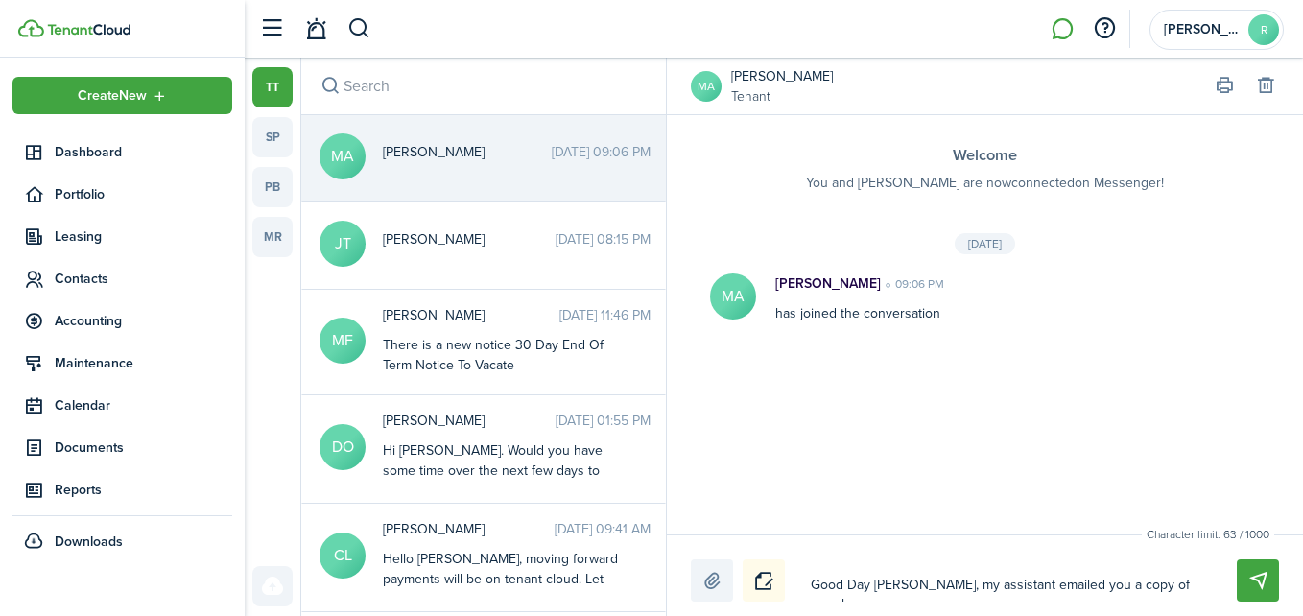
type textarea "Good Day [PERSON_NAME], my assistant emailed you a copy of your lease"
type textarea "Good Day [PERSON_NAME], my assistant emailed you a copy of your lease."
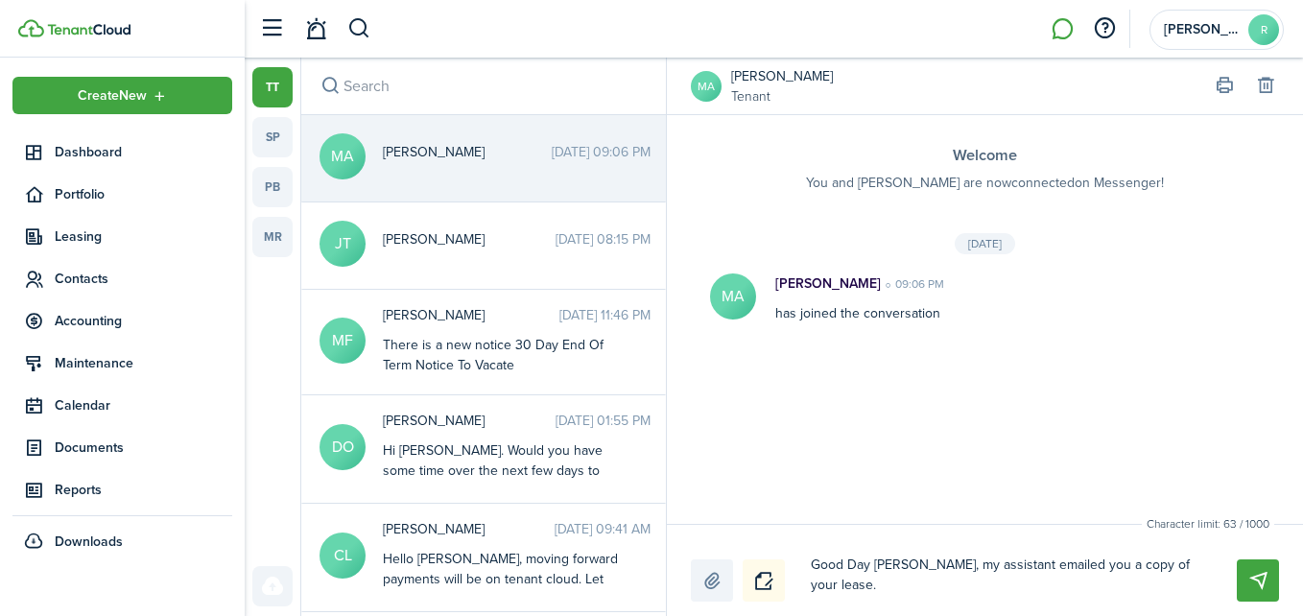
type textarea "Good Day [PERSON_NAME], my assistant emailed you a copy of your lease."
type textarea "Good Day [PERSON_NAME], my assistant emailed you a copy of your lease. K"
type textarea "Good Day [PERSON_NAME], my assistant emailed you a copy of your lease. Kki"
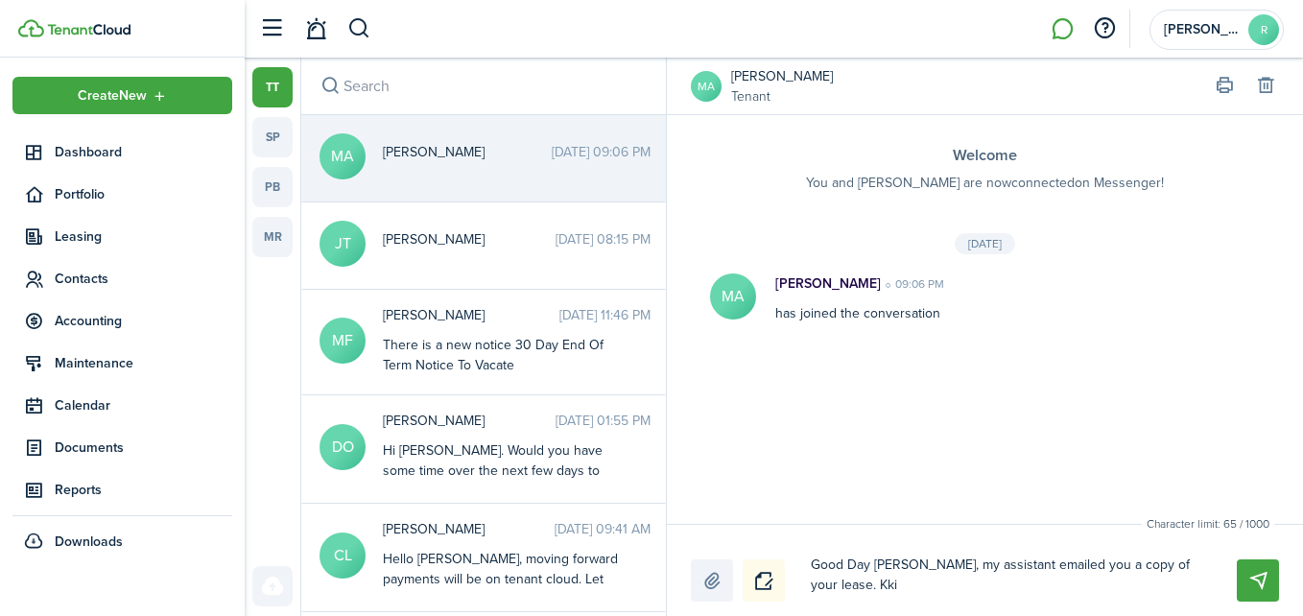
type textarea "Good Day [PERSON_NAME], my assistant emailed you a copy of your lease. Kki"
type textarea "Good Day [PERSON_NAME], my assistant emailed you a copy of your lease. Kkin"
type textarea "Good Day [PERSON_NAME], my assistant emailed you a copy of your lease. Kki"
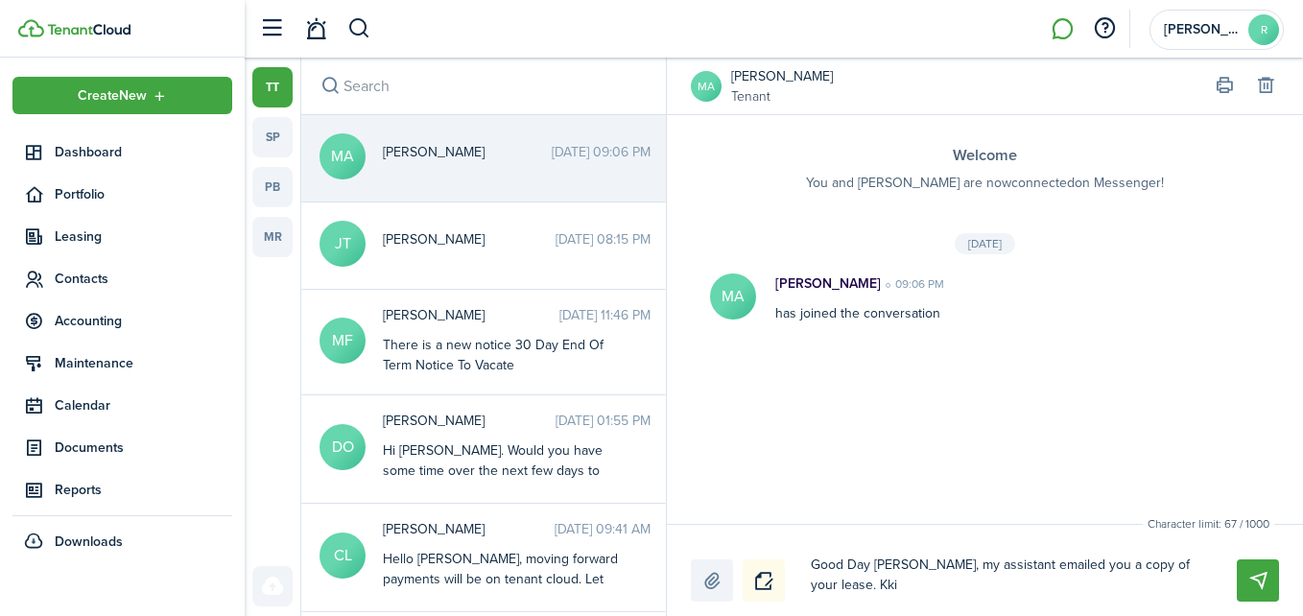
type textarea "Good Day [PERSON_NAME], my assistant emailed you a copy of your lease. Kk"
type textarea "Good Day [PERSON_NAME], my assistant emailed you a copy of your lease. K"
click at [1273, 599] on button "Send" at bounding box center [1258, 581] width 42 height 42
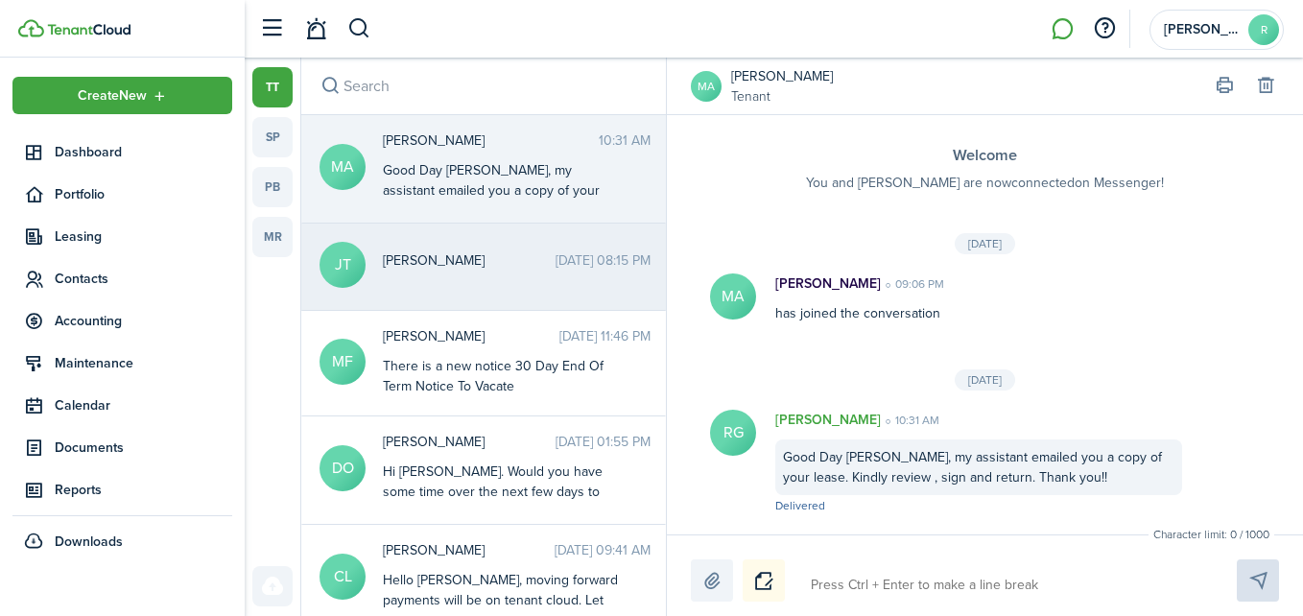
click at [440, 261] on span "[PERSON_NAME]" at bounding box center [469, 261] width 173 height 20
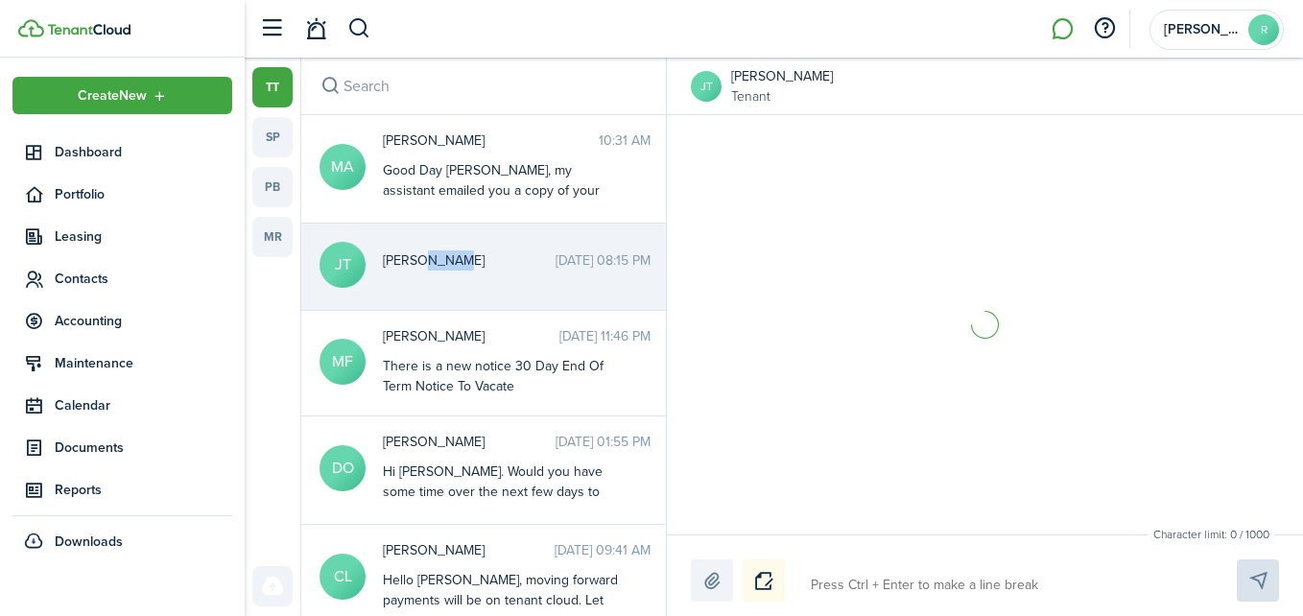
click at [440, 261] on span "[PERSON_NAME]" at bounding box center [469, 261] width 173 height 20
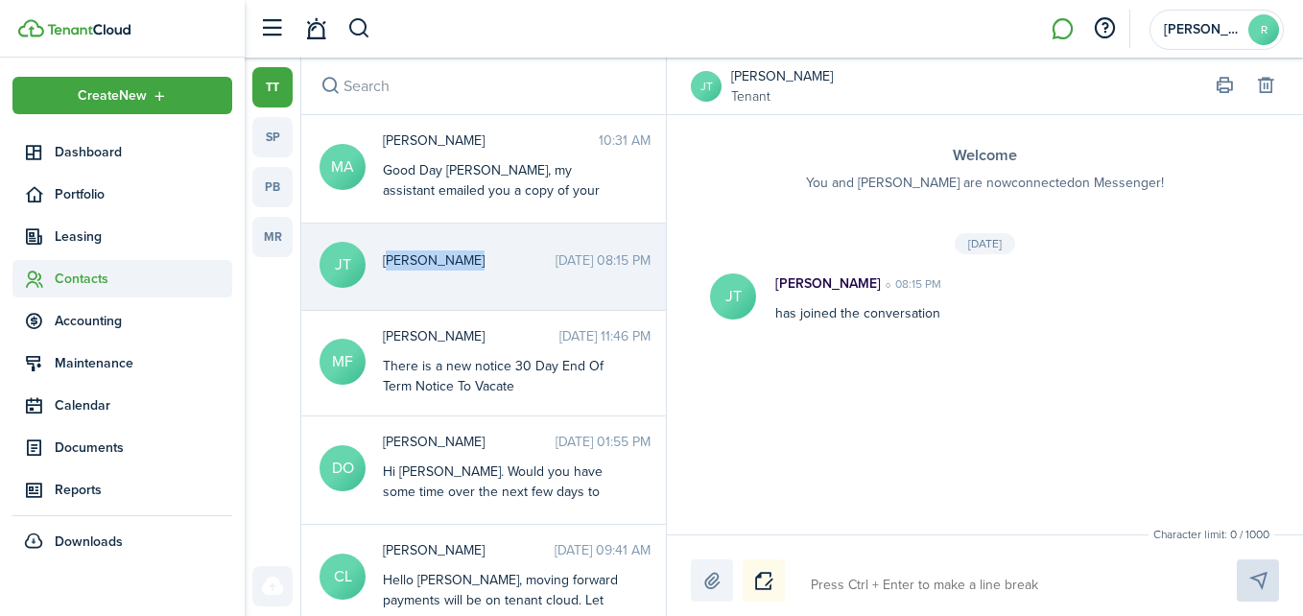
click at [98, 267] on span "Contacts" at bounding box center [122, 278] width 220 height 37
drag, startPoint x: 98, startPoint y: 267, endPoint x: 96, endPoint y: 280, distance: 13.6
click at [96, 280] on span "Contacts" at bounding box center [144, 279] width 178 height 20
click at [89, 322] on span "Tenants" at bounding box center [144, 324] width 178 height 20
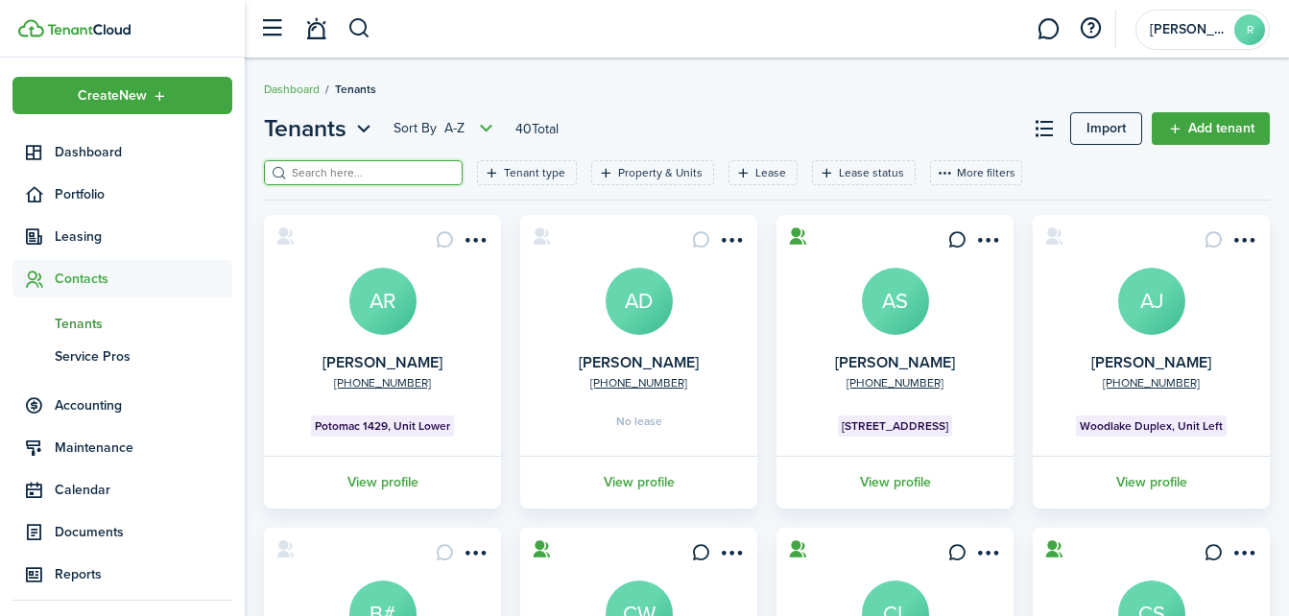
click at [396, 175] on input "search" at bounding box center [371, 173] width 169 height 18
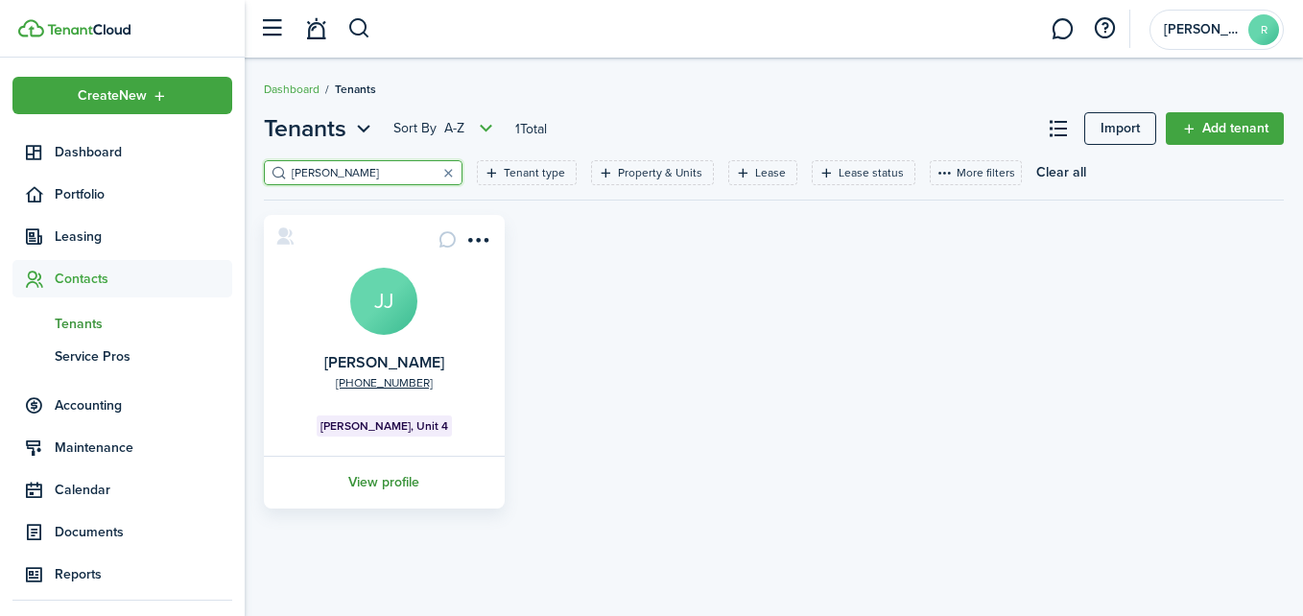
click at [377, 475] on link "View profile" at bounding box center [384, 482] width 247 height 53
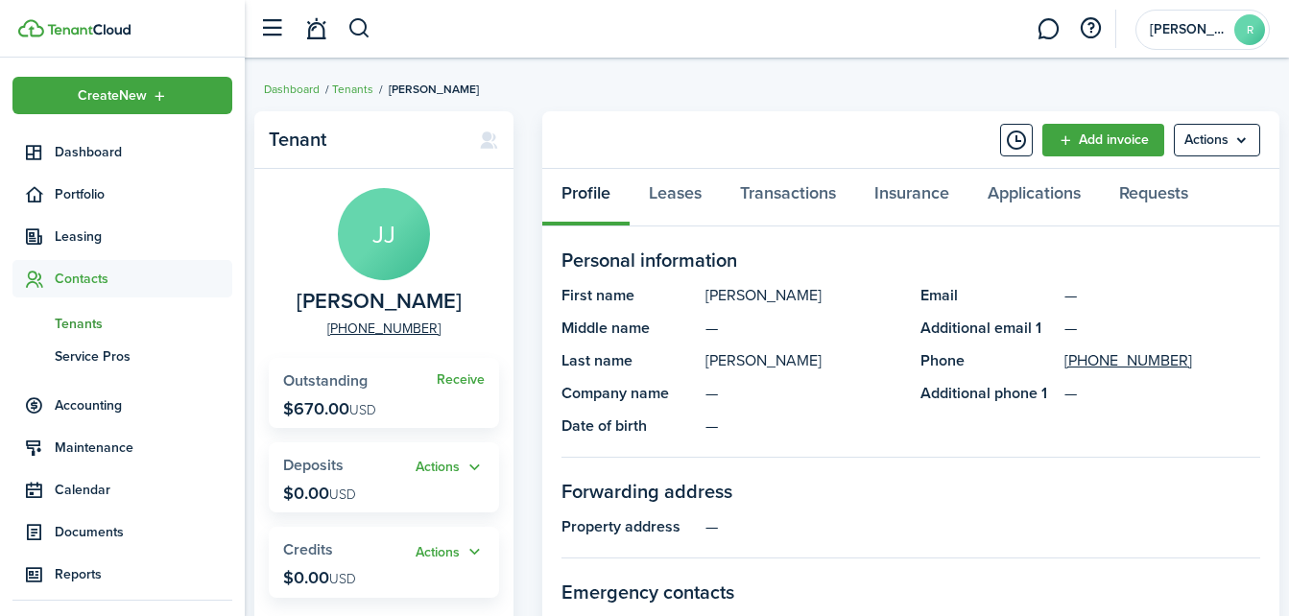
click at [1225, 135] on menu-btn "Actions" at bounding box center [1217, 140] width 86 height 33
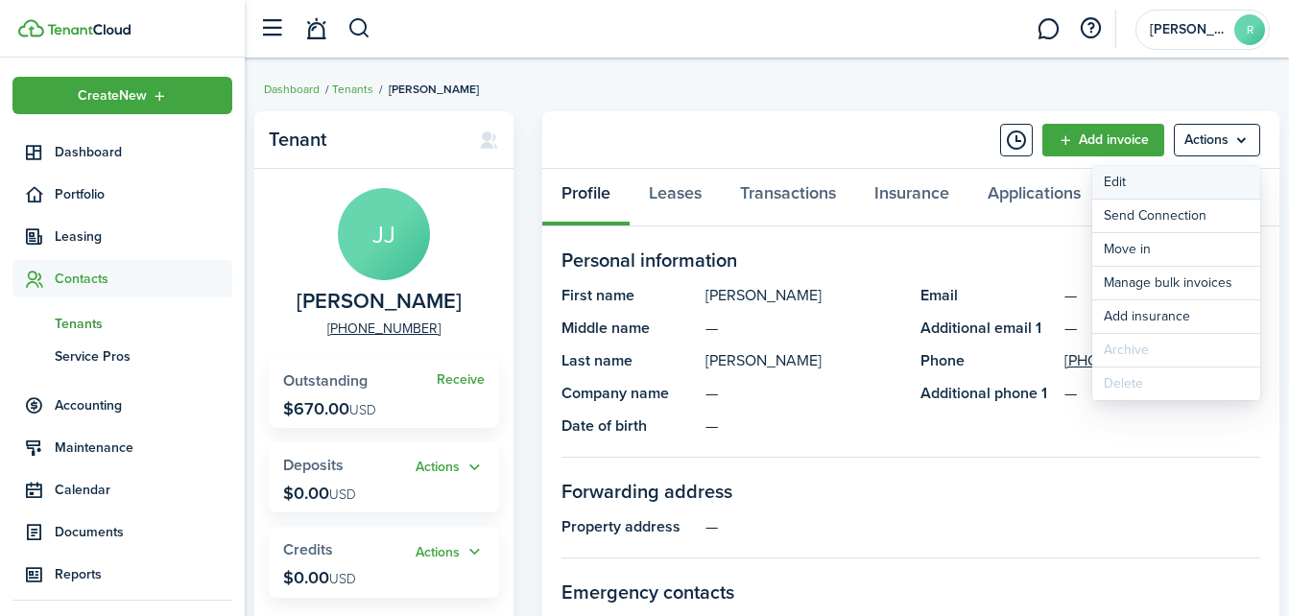
click at [1126, 198] on link "Edit" at bounding box center [1176, 182] width 168 height 33
